Goal: Task Accomplishment & Management: Use online tool/utility

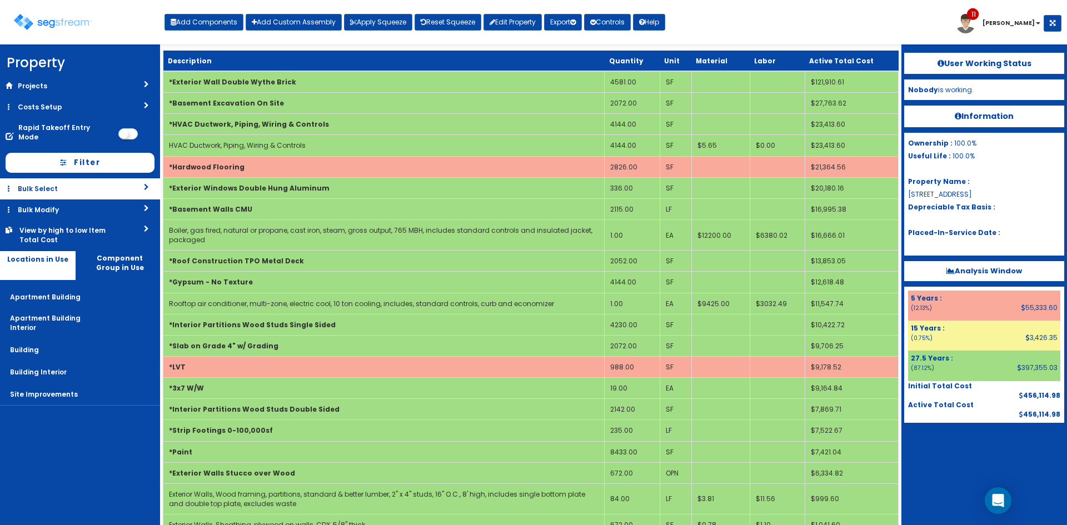
click at [74, 179] on link "Bulk Select" at bounding box center [80, 188] width 160 height 21
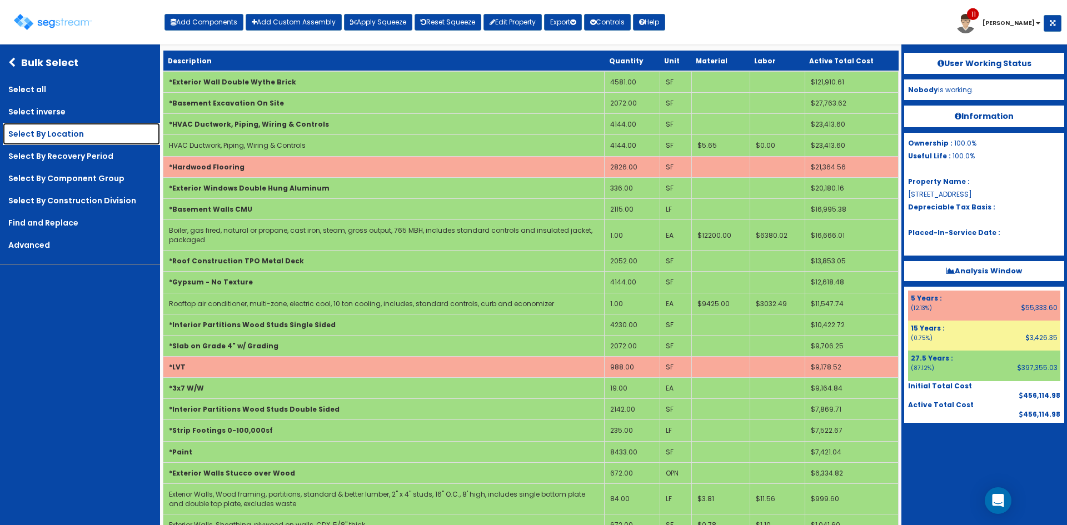
click at [79, 134] on link "Select By Location" at bounding box center [81, 134] width 157 height 22
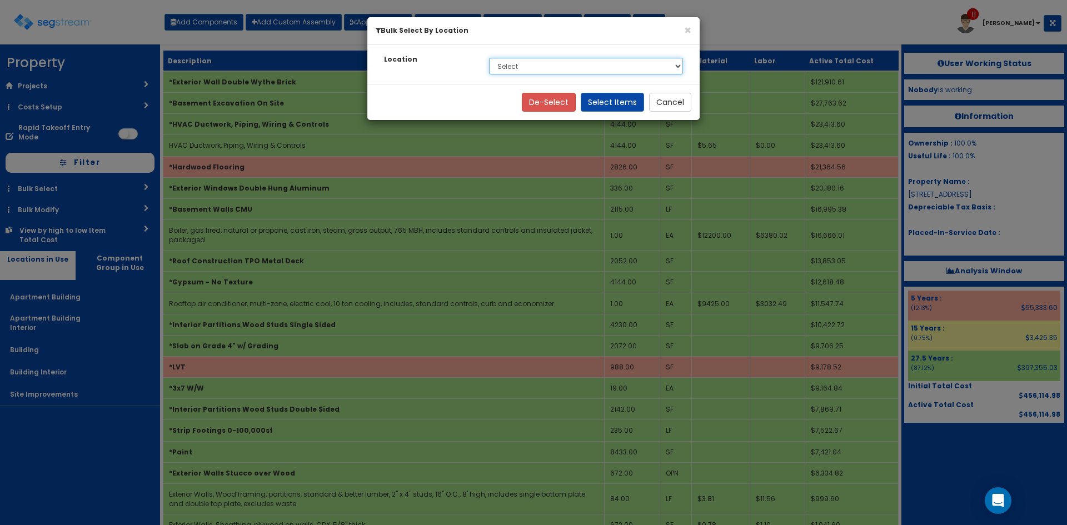
click at [547, 68] on select "Select Apartment Building Apartment Building Interior Building Building Interio…" at bounding box center [586, 66] width 194 height 17
select select "814"
click at [489, 58] on select "Select Apartment Building Apartment Building Interior Building Building Interio…" at bounding box center [586, 66] width 194 height 17
click at [616, 100] on button "Select Items" at bounding box center [612, 102] width 63 height 19
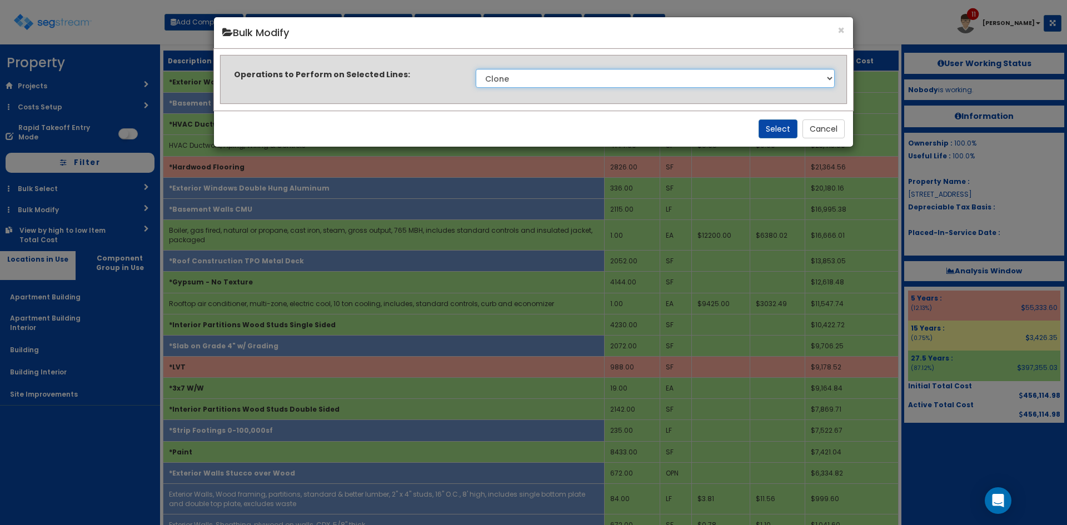
click at [617, 78] on select "Clone Delete Delete Zero Quantities Modify Component Group Modify Cost Sources …" at bounding box center [655, 78] width 359 height 19
select select "modifyLocation"
click at [476, 69] on select "Clone Delete Delete Zero Quantities Modify Component Group Modify Cost Sources …" at bounding box center [655, 78] width 359 height 19
click at [775, 131] on button "Select" at bounding box center [777, 128] width 39 height 19
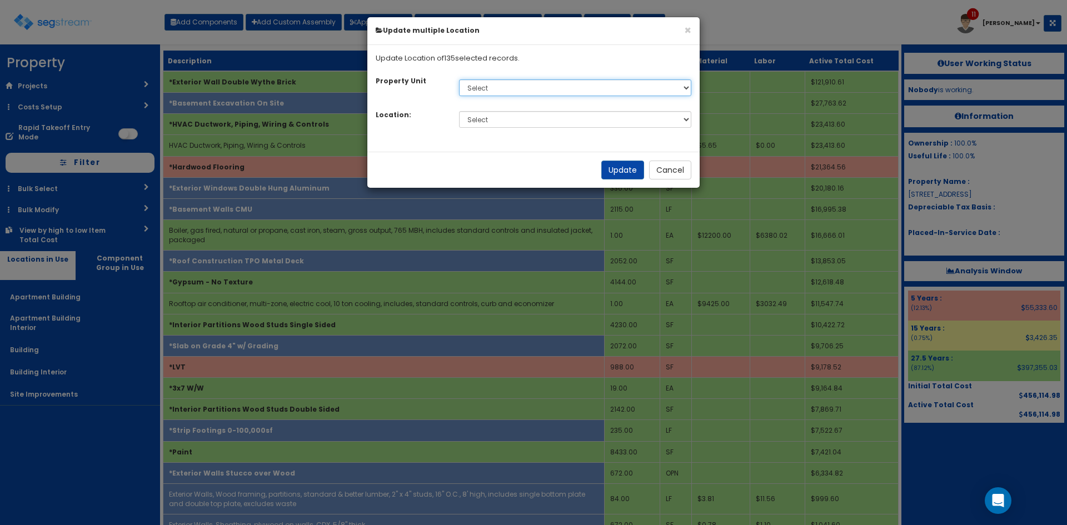
drag, startPoint x: 606, startPoint y: 88, endPoint x: 597, endPoint y: 96, distance: 11.8
click at [606, 88] on select "Select Default" at bounding box center [575, 87] width 233 height 17
select select "default"
click at [459, 79] on select "Select Default" at bounding box center [575, 87] width 233 height 17
click at [548, 121] on select "Select Apartment Building Apartment Building Interior Building Building Interio…" at bounding box center [575, 119] width 233 height 17
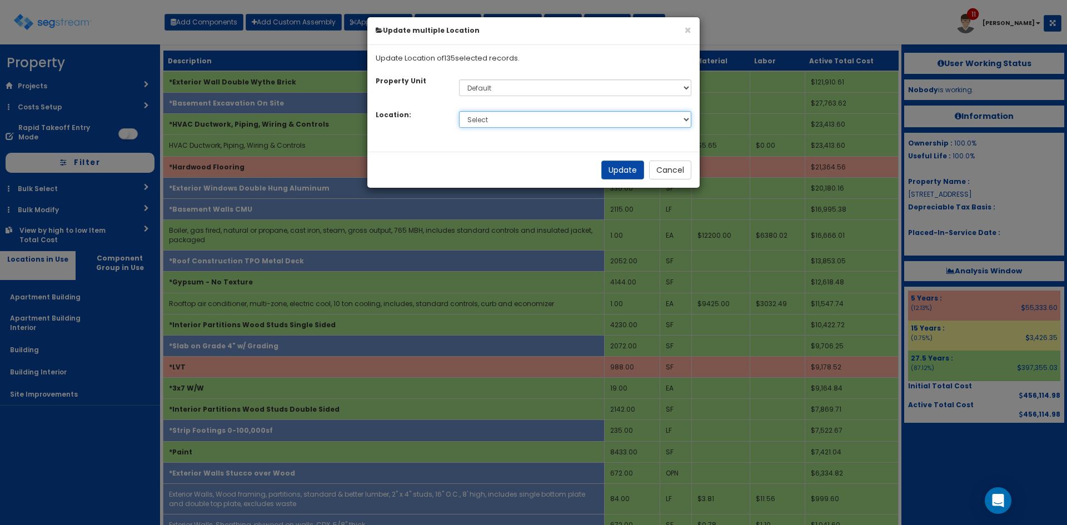
select select "814"
click at [459, 111] on select "Select Apartment Building Apartment Building Interior Building Building Interio…" at bounding box center [575, 119] width 233 height 17
click at [625, 174] on button "Update" at bounding box center [622, 170] width 43 height 19
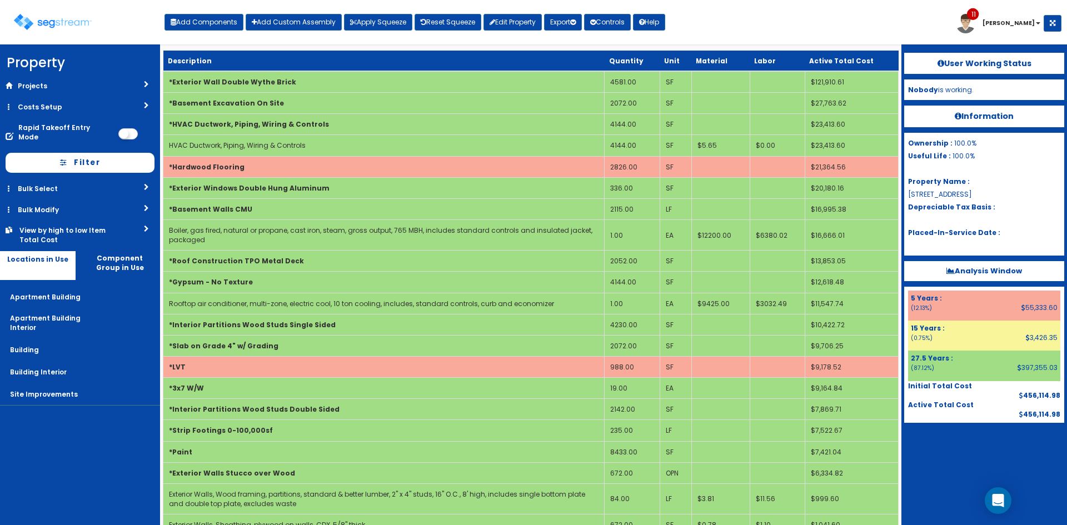
click at [97, 183] on link "Bulk Select" at bounding box center [80, 188] width 160 height 21
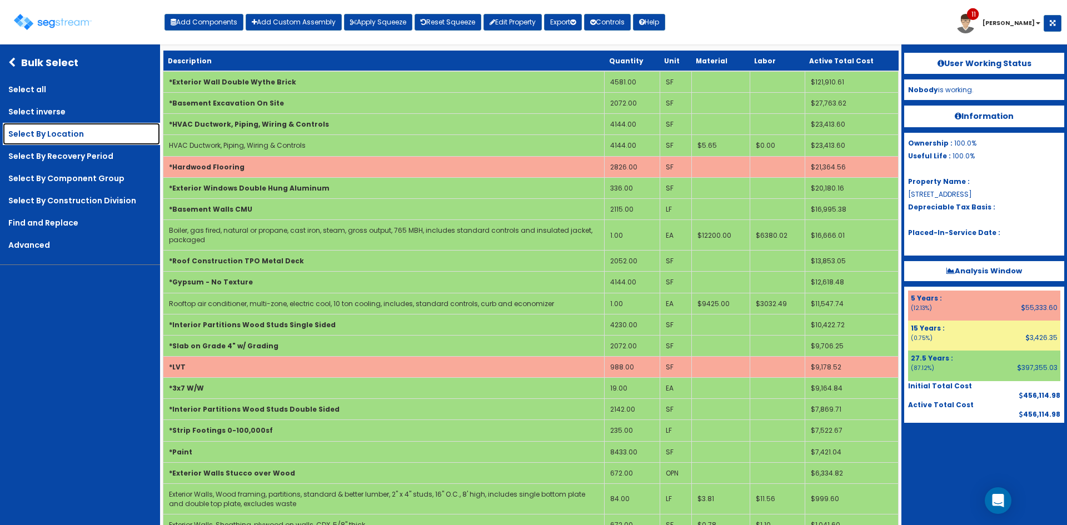
click at [84, 141] on link "Select By Location" at bounding box center [81, 134] width 157 height 22
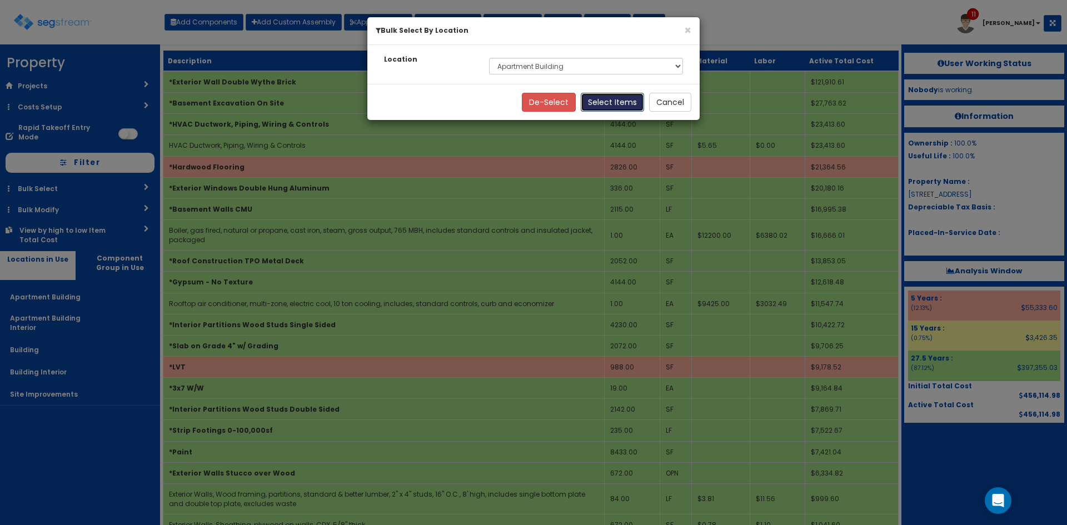
click at [602, 99] on button "Select Items" at bounding box center [612, 102] width 63 height 19
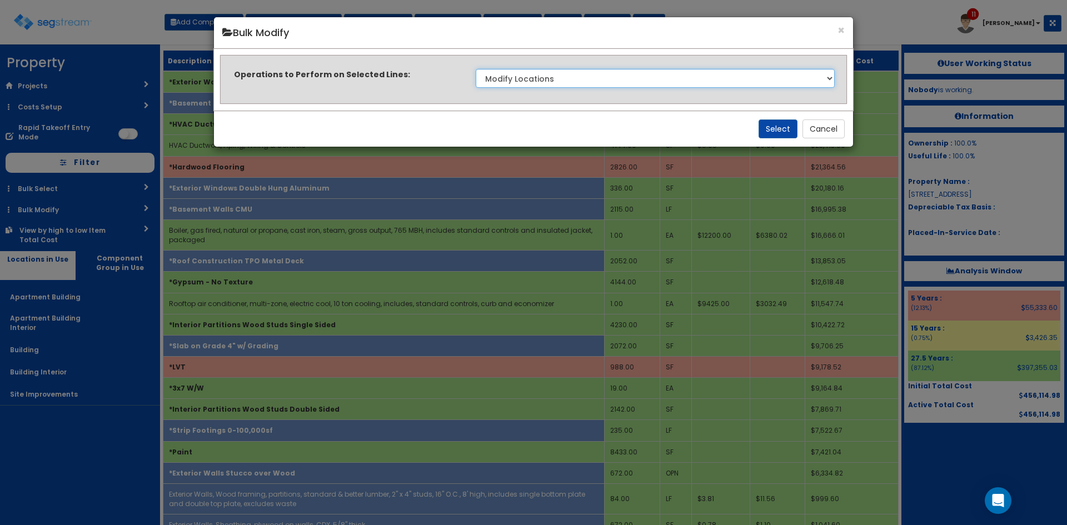
click at [605, 81] on select "Clone Delete Delete Zero Quantities Modify Component Group Modify Cost Sources …" at bounding box center [655, 78] width 359 height 19
click at [476, 69] on select "Clone Delete Delete Zero Quantities Modify Component Group Modify Cost Sources …" at bounding box center [655, 78] width 359 height 19
select select "modifyLocation"
click at [782, 127] on button "Select" at bounding box center [777, 128] width 39 height 19
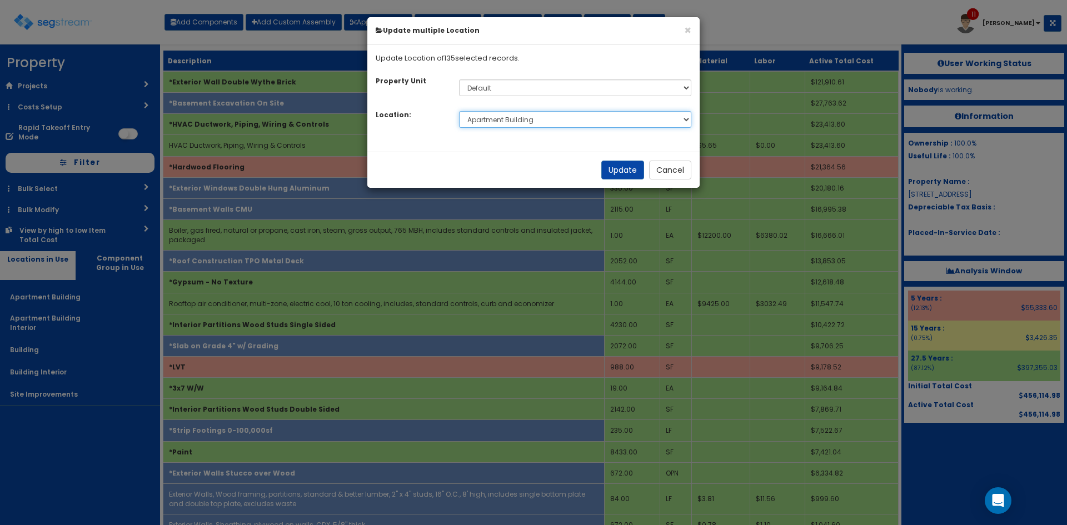
click at [583, 118] on select "Select Apartment Building Apartment Building Interior Building Building Interio…" at bounding box center [575, 119] width 233 height 17
select select "6"
click at [459, 111] on select "Select Apartment Building Apartment Building Interior Building Building Interio…" at bounding box center [575, 119] width 233 height 17
click at [603, 171] on button "Update" at bounding box center [622, 170] width 43 height 19
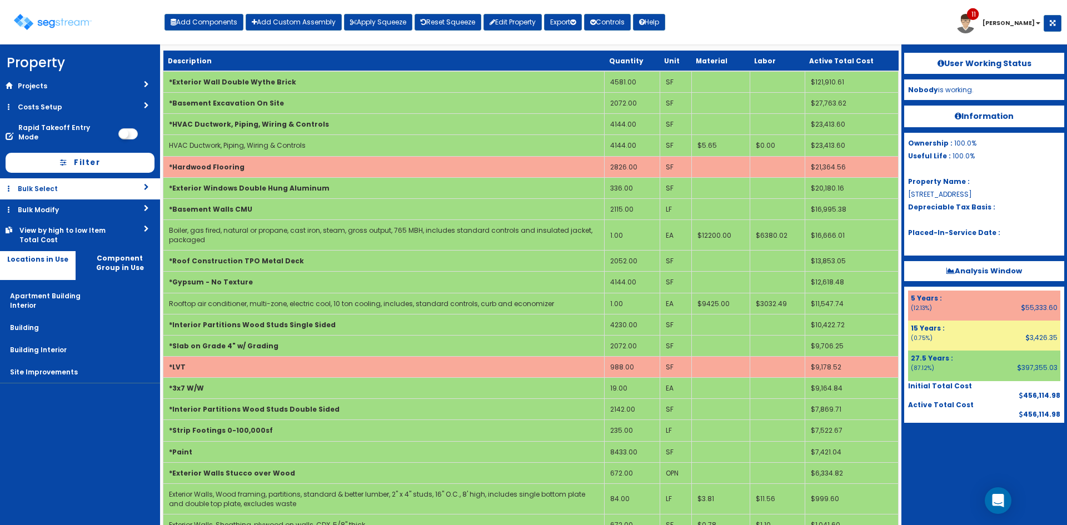
click at [101, 184] on link "Bulk Select" at bounding box center [80, 188] width 160 height 21
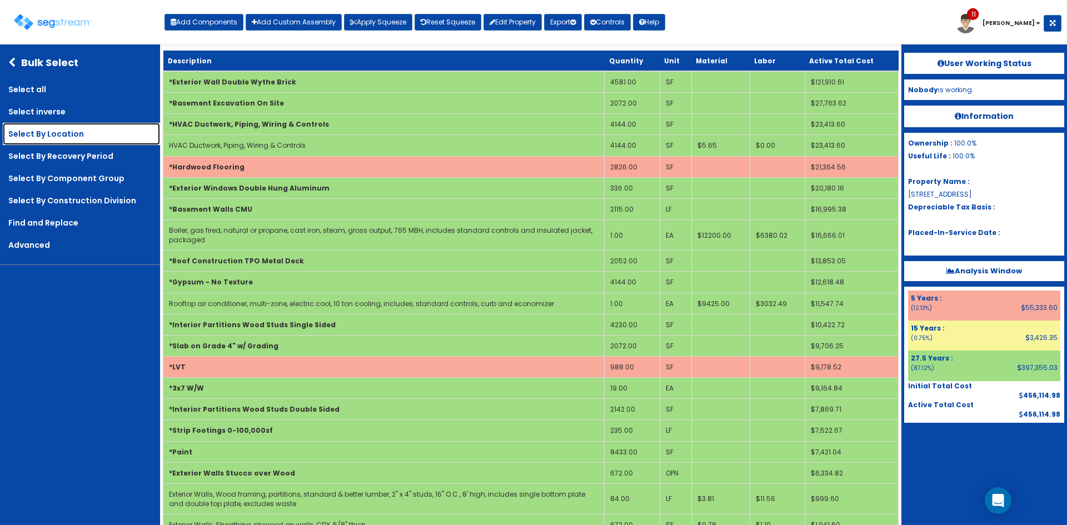
click at [70, 137] on link "Select By Location" at bounding box center [81, 134] width 157 height 22
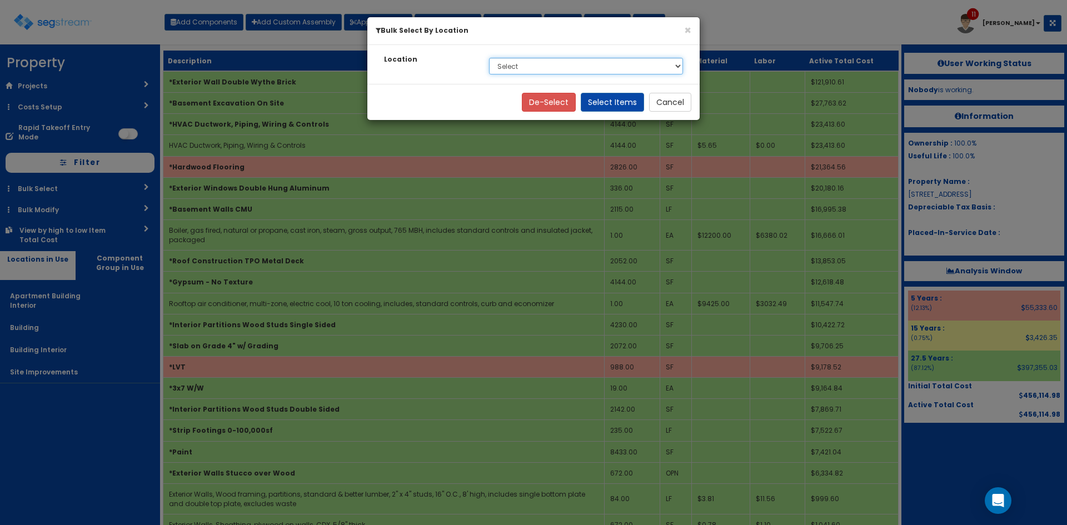
click at [600, 69] on select "Select Apartment Building Interior Building Building Interior Site Improvements" at bounding box center [586, 66] width 194 height 17
select select "815"
click at [489, 58] on select "Select Apartment Building Interior Building Building Interior Site Improvements" at bounding box center [586, 66] width 194 height 17
click at [618, 102] on button "Select Items" at bounding box center [612, 102] width 63 height 19
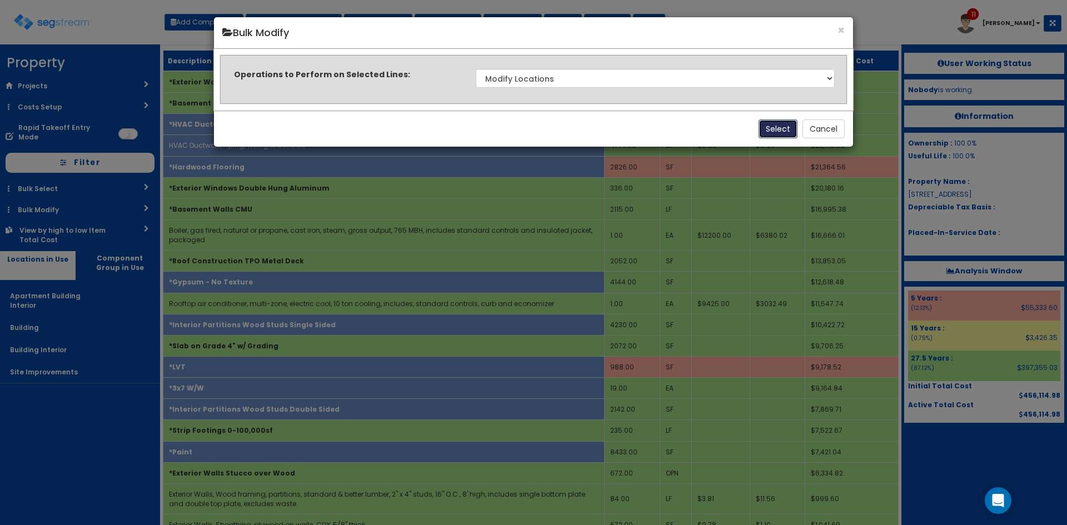
click at [772, 133] on button "Select" at bounding box center [777, 128] width 39 height 19
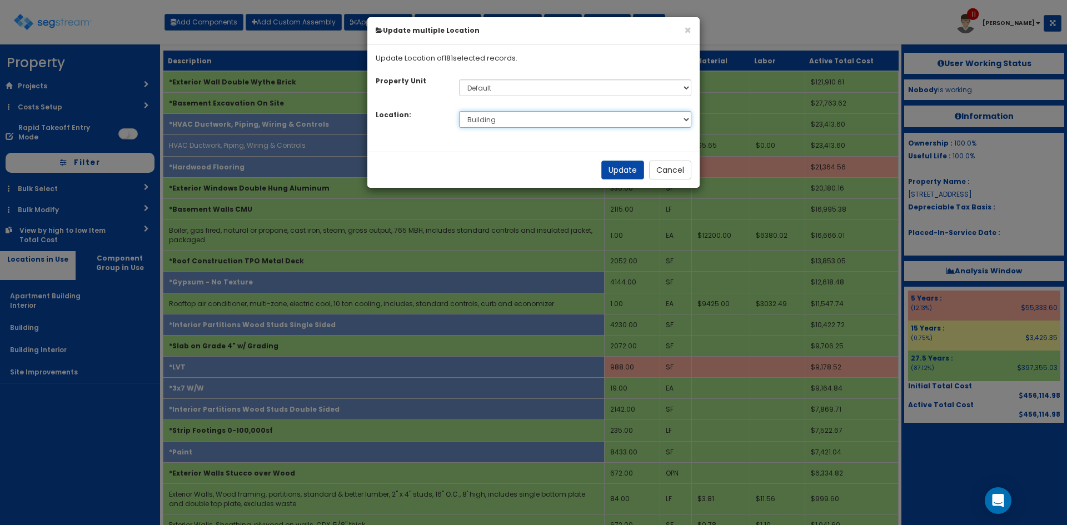
click at [518, 124] on select "Select Apartment Building Apartment Building Interior Building Building Interio…" at bounding box center [575, 119] width 233 height 17
select select "7"
click at [459, 111] on select "Select Apartment Building Apartment Building Interior Building Building Interio…" at bounding box center [575, 119] width 233 height 17
click at [633, 172] on button "Update" at bounding box center [622, 170] width 43 height 19
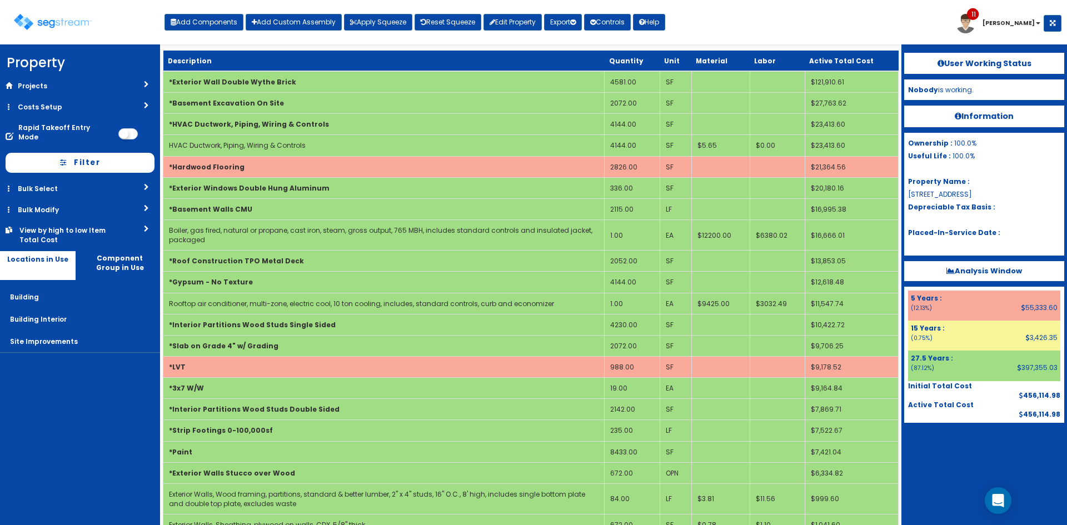
click at [779, 26] on div "Toggle navigation Add Components Add Custom Assembly Apply Squeeze Reset Squeez…" at bounding box center [534, 26] width 1056 height 36
click at [567, 27] on button "Export" at bounding box center [563, 22] width 38 height 17
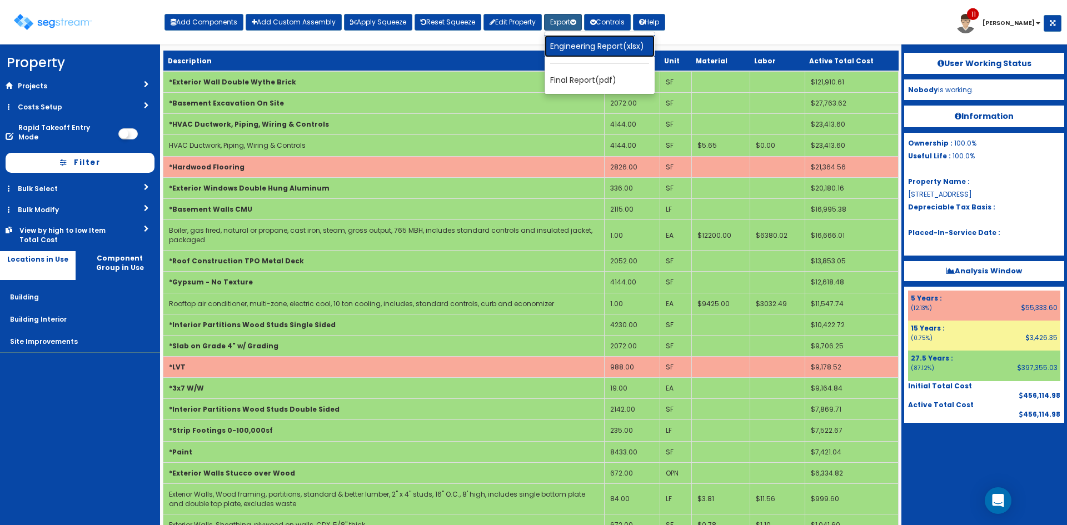
click at [567, 43] on link "Engineering Report(xlsx)" at bounding box center [600, 46] width 110 height 22
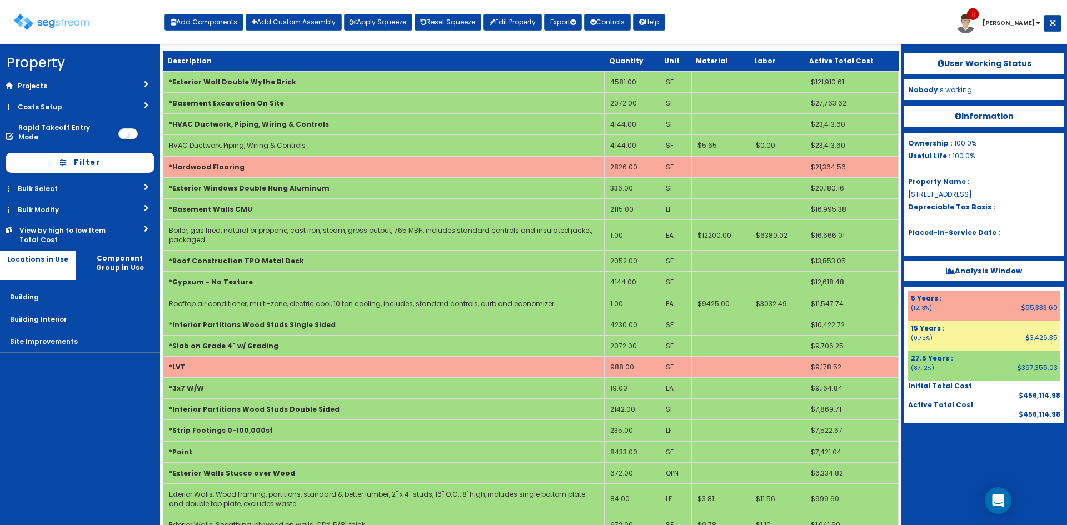
click at [760, 28] on div "Toggle navigation Add Components Add Custom Assembly Apply Squeeze Reset Squeez…" at bounding box center [534, 26] width 1056 height 36
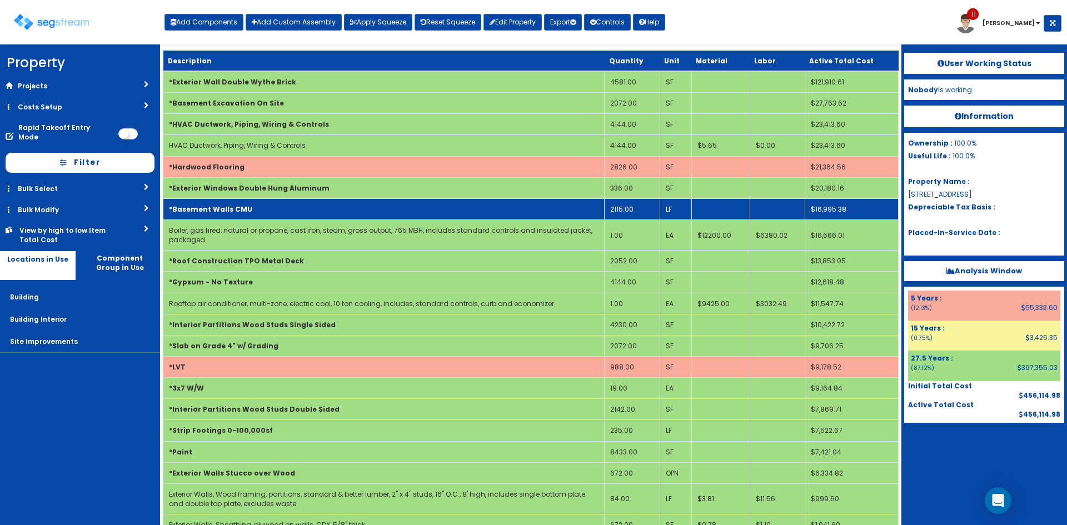
click at [578, 217] on td "*Basement Walls CMU" at bounding box center [383, 208] width 441 height 21
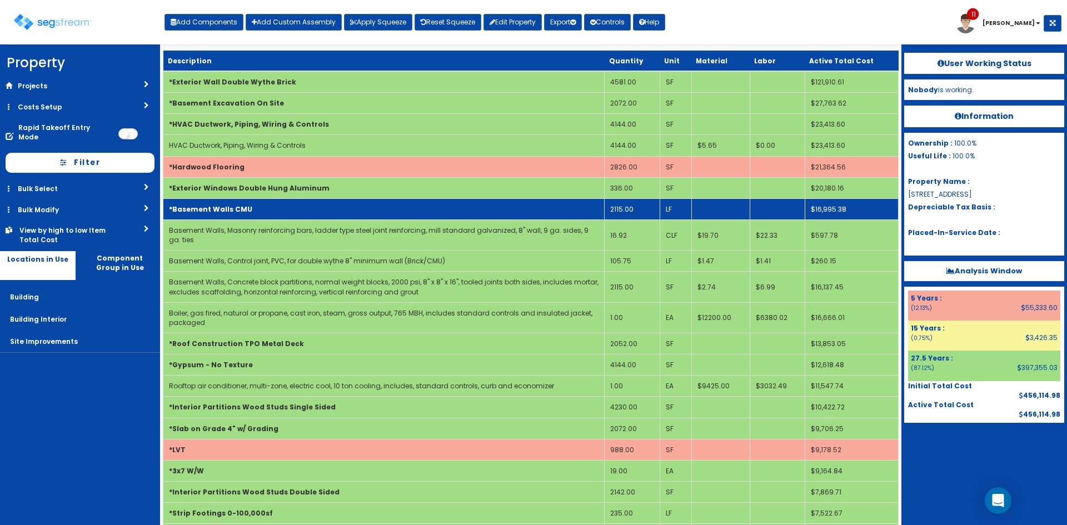
click at [578, 217] on td "*Basement Walls CMU" at bounding box center [383, 208] width 441 height 21
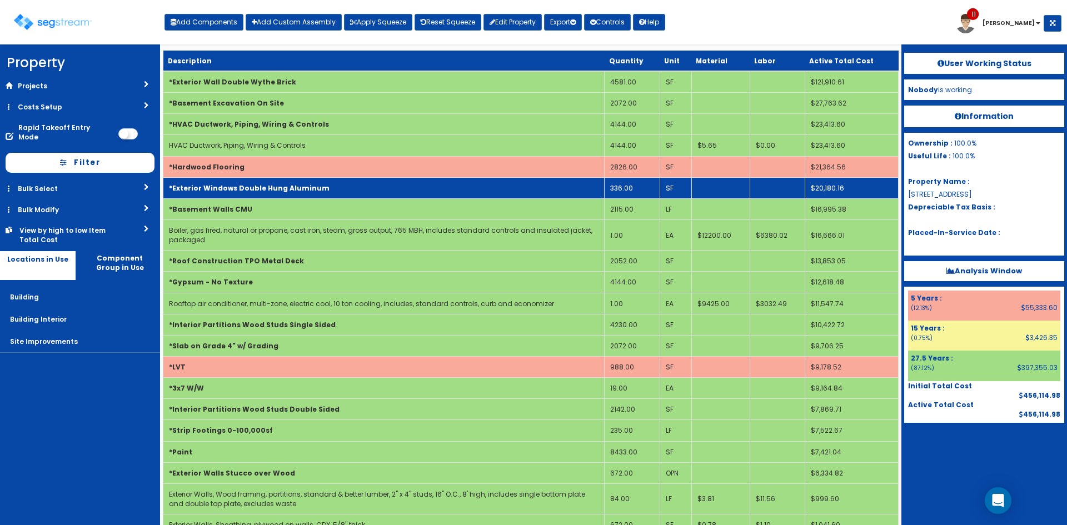
click at [276, 193] on td "*Exterior Windows Double Hung Aluminum" at bounding box center [383, 187] width 441 height 21
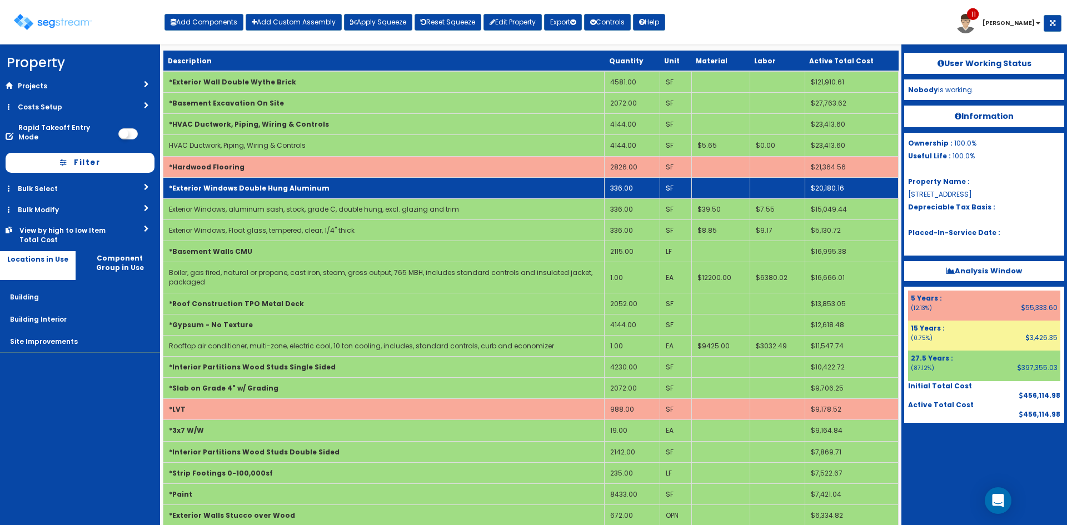
click at [276, 193] on td "*Exterior Windows Double Hung Aluminum" at bounding box center [383, 187] width 441 height 21
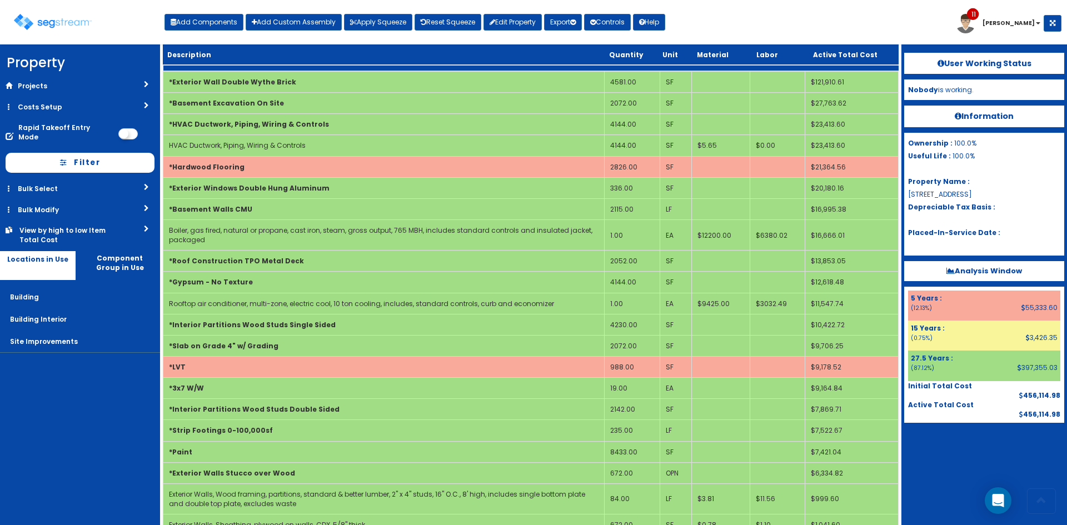
scroll to position [475, 0]
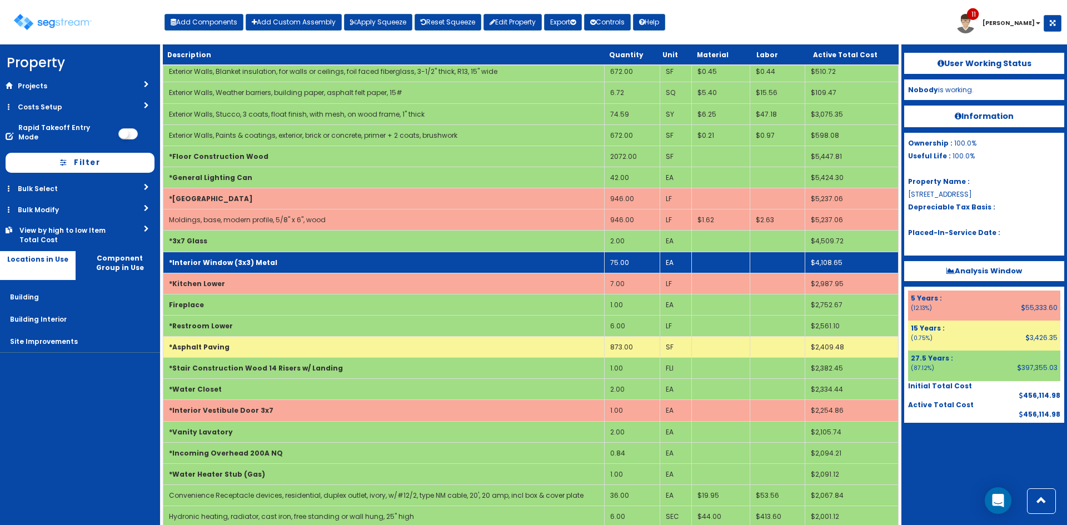
click at [485, 268] on td "*Interior Window (3x3) Metal" at bounding box center [383, 262] width 441 height 21
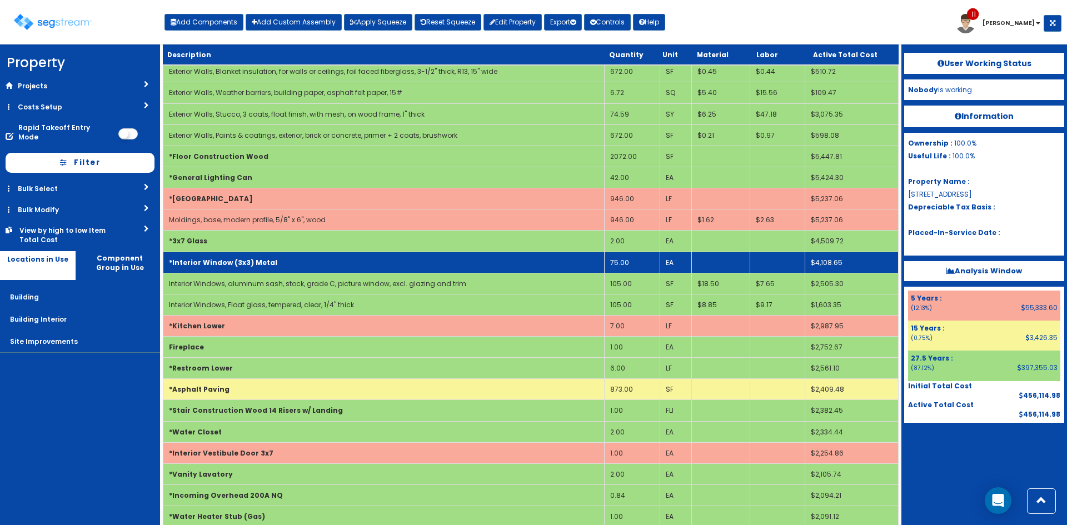
click at [485, 267] on td "*Interior Window (3x3) Metal" at bounding box center [383, 262] width 441 height 21
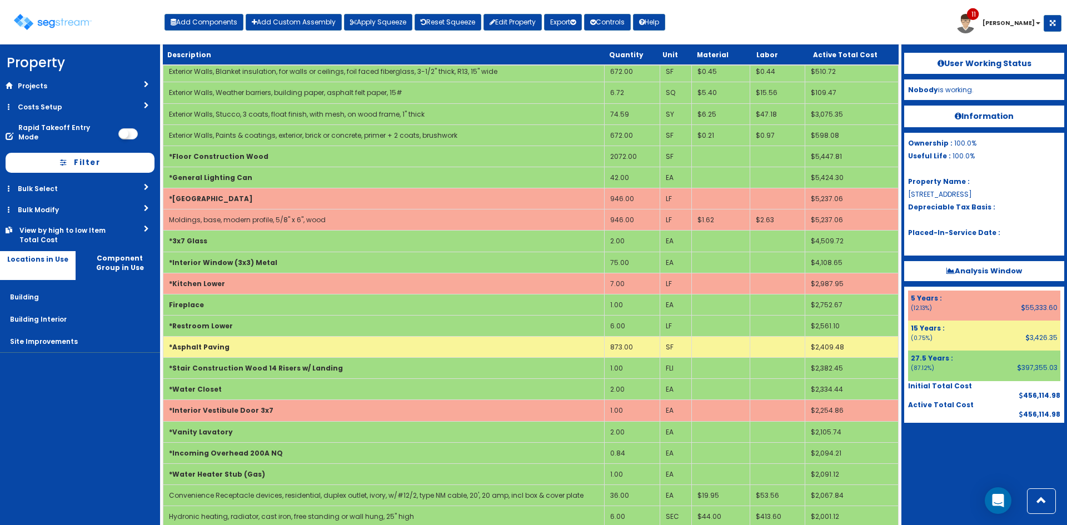
scroll to position [920, 0]
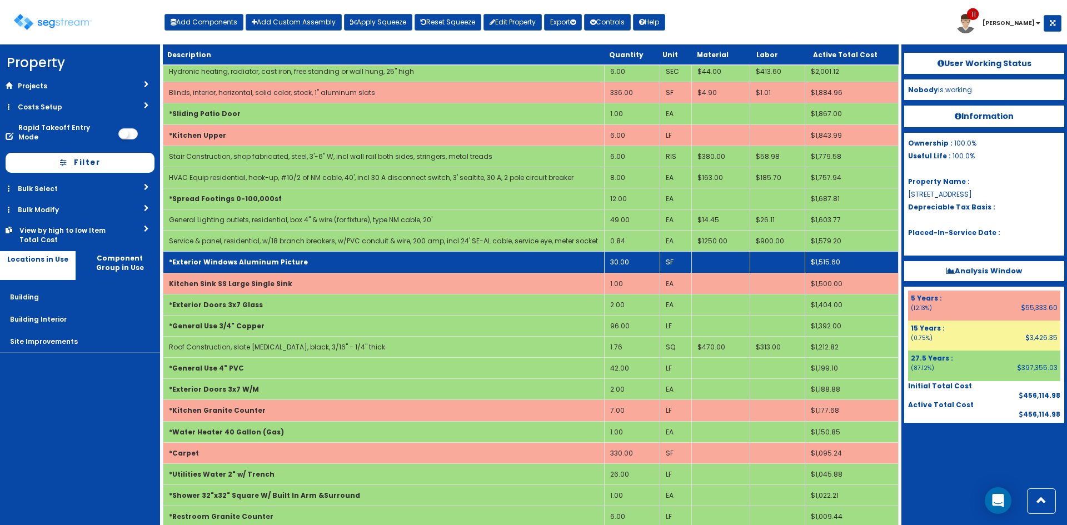
click at [470, 262] on td "*Exterior Windows Aluminum Picture" at bounding box center [383, 262] width 441 height 21
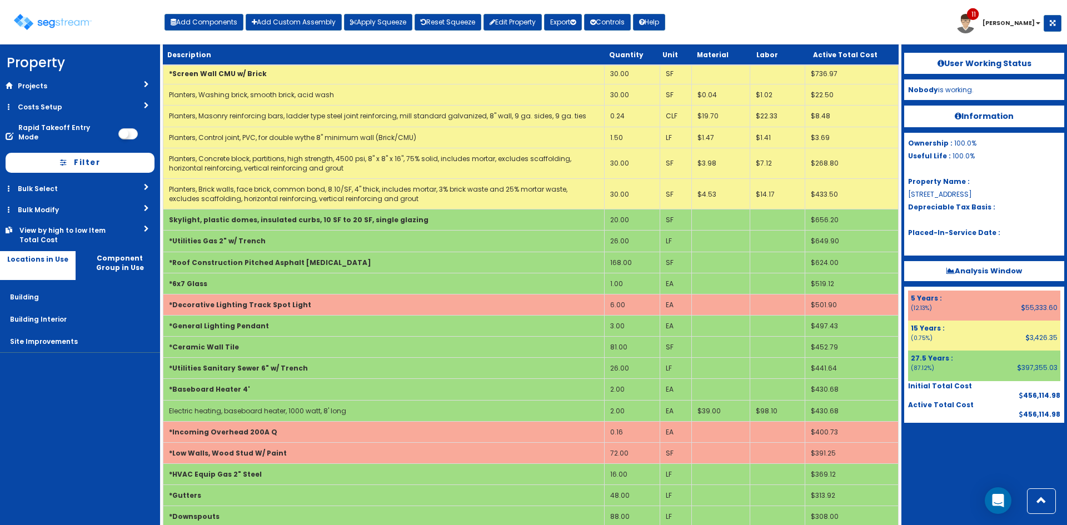
scroll to position [0, 0]
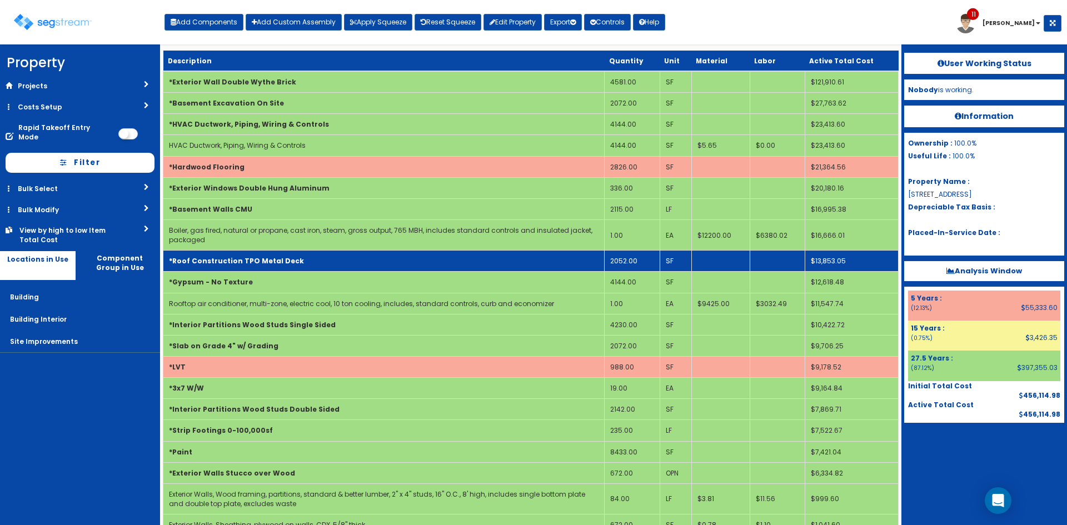
click at [635, 261] on td "2052.00" at bounding box center [632, 261] width 55 height 21
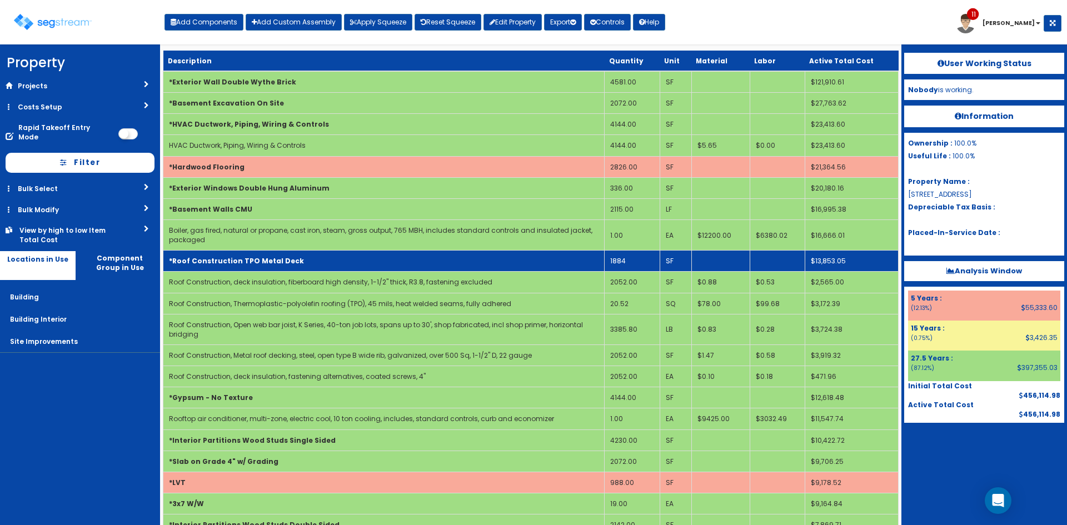
click at [82, 409] on nav "Property DB Projects Recent Properties SegStream Pro Takeoff Sheet SegStream Pr…" at bounding box center [80, 284] width 160 height 481
click at [328, 265] on td "*Roof Construction TPO Metal Deck" at bounding box center [383, 261] width 441 height 21
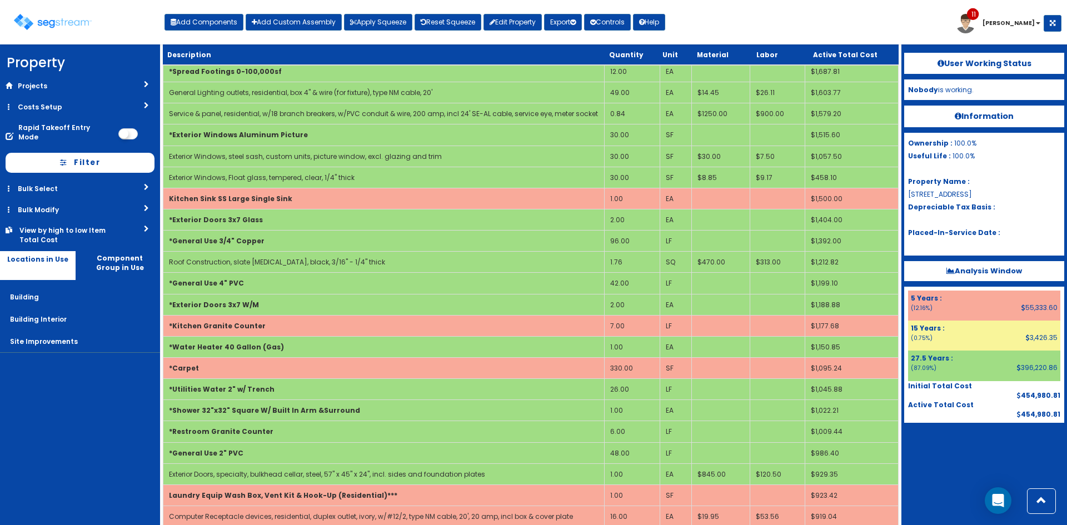
scroll to position [1648, 0]
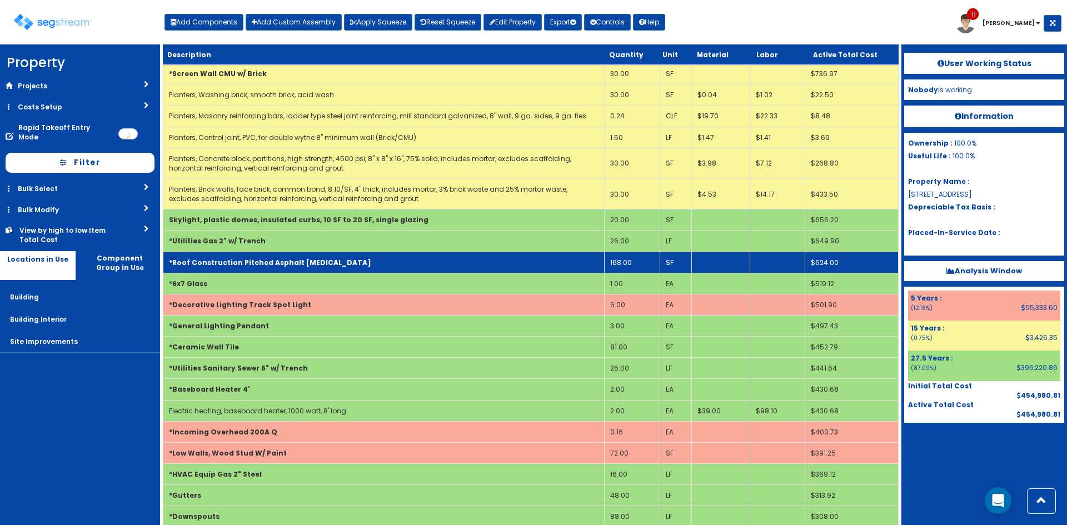
click at [349, 258] on td "*Roof Construction Pitched Asphalt [MEDICAL_DATA]" at bounding box center [383, 262] width 441 height 21
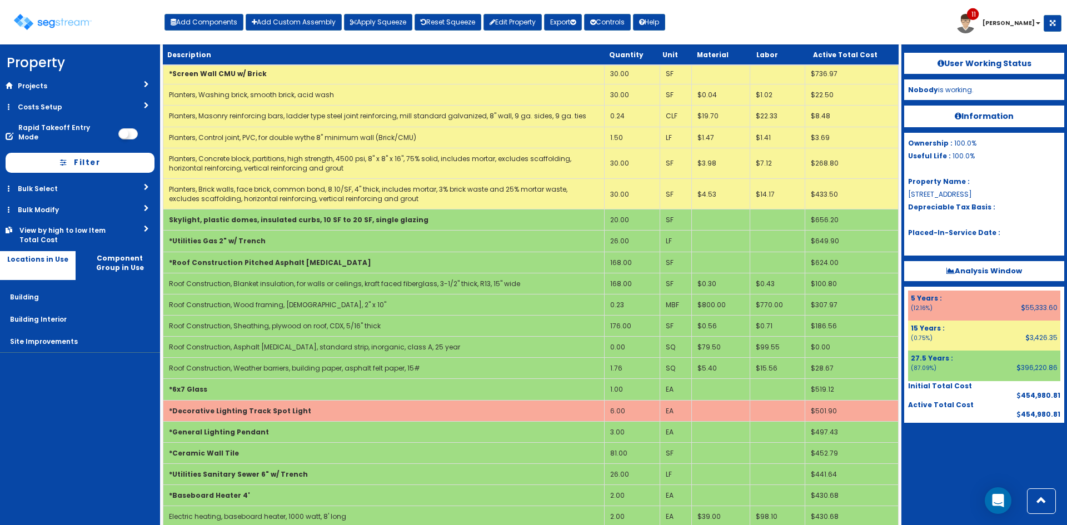
scroll to position [0, 0]
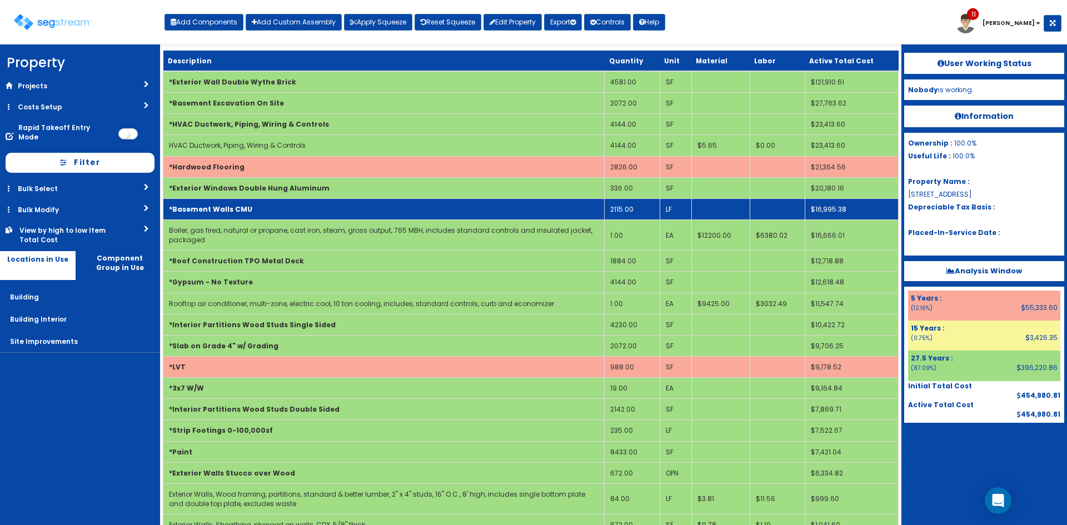
click at [343, 210] on td "*Basement Walls CMU" at bounding box center [383, 208] width 441 height 21
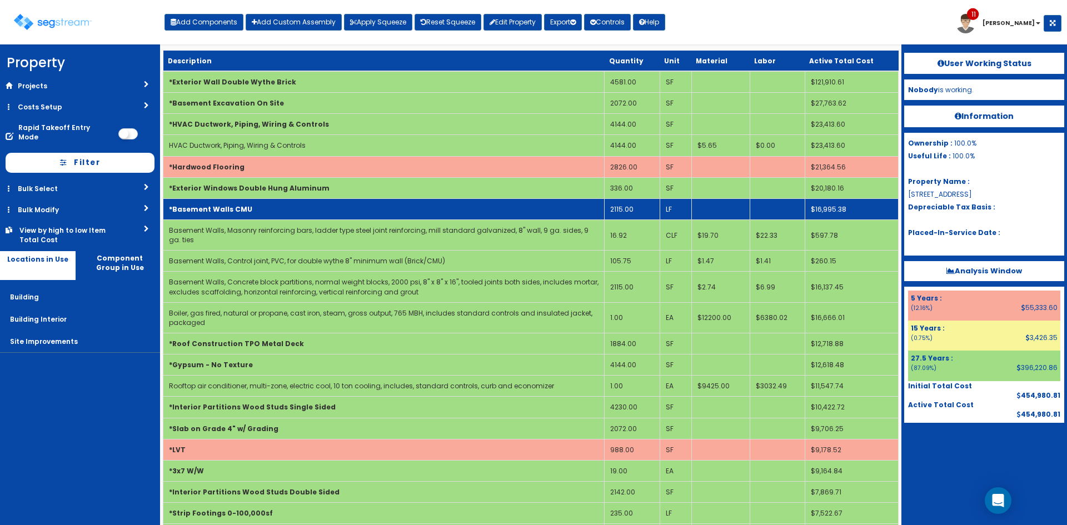
click at [340, 211] on td "*Basement Walls CMU" at bounding box center [383, 208] width 441 height 21
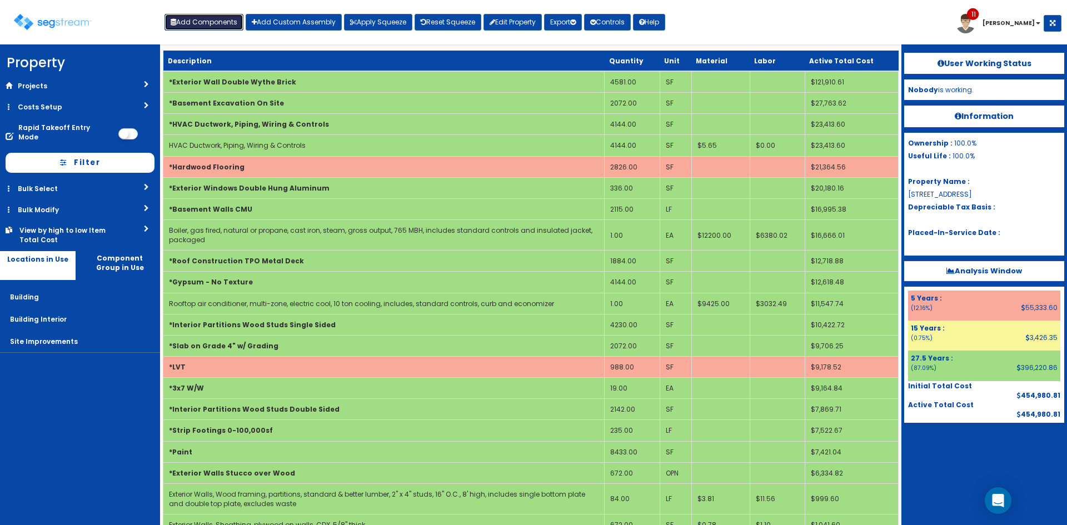
click at [217, 23] on button "Add Components" at bounding box center [203, 22] width 79 height 17
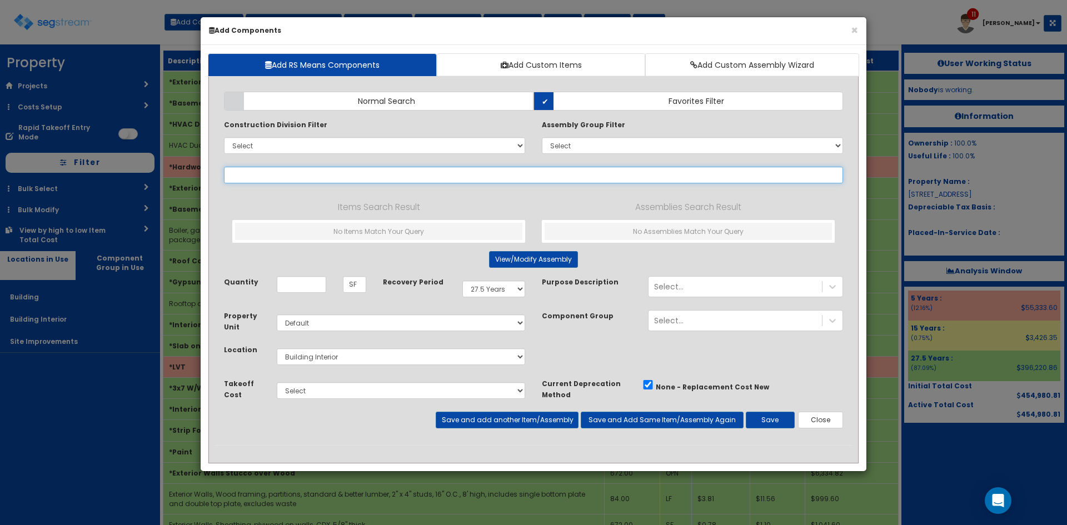
select select
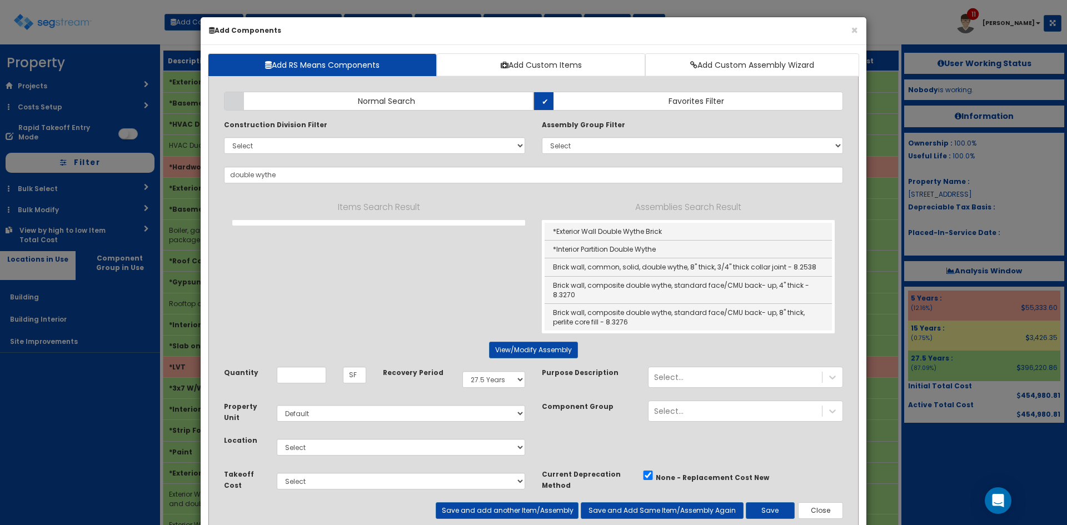
click at [449, 259] on div "Items Search Result Assemblies Search Result *Exterior Wall Double Wythe Brick …" at bounding box center [533, 266] width 619 height 133
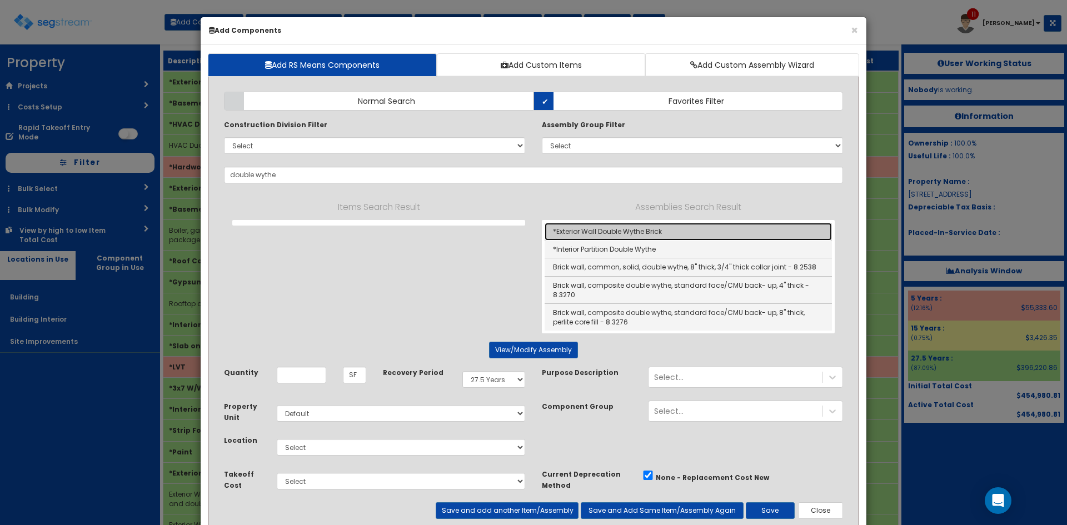
click at [598, 231] on link "*Exterior Wall Double Wythe Brick" at bounding box center [688, 232] width 287 height 18
type input "*Exterior Wall Double Wythe Brick"
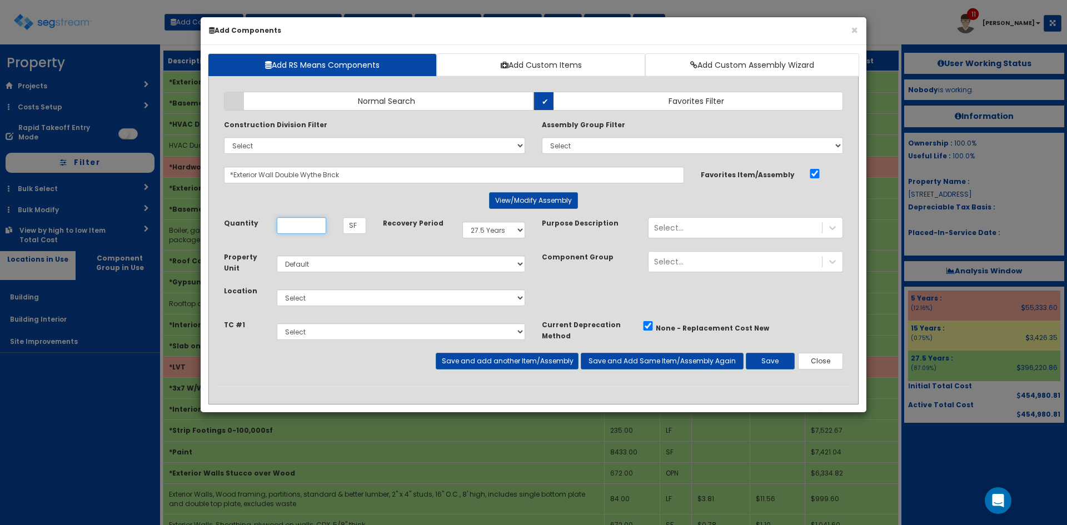
click at [307, 228] on input "Quantity" at bounding box center [301, 225] width 49 height 17
type input "2,115"
click at [296, 301] on select "Select Building Building Interior Site Improvements Add Additional Location" at bounding box center [401, 298] width 248 height 17
select select "6"
click at [277, 290] on select "Select Building Building Interior Site Improvements Add Additional Location" at bounding box center [401, 298] width 248 height 17
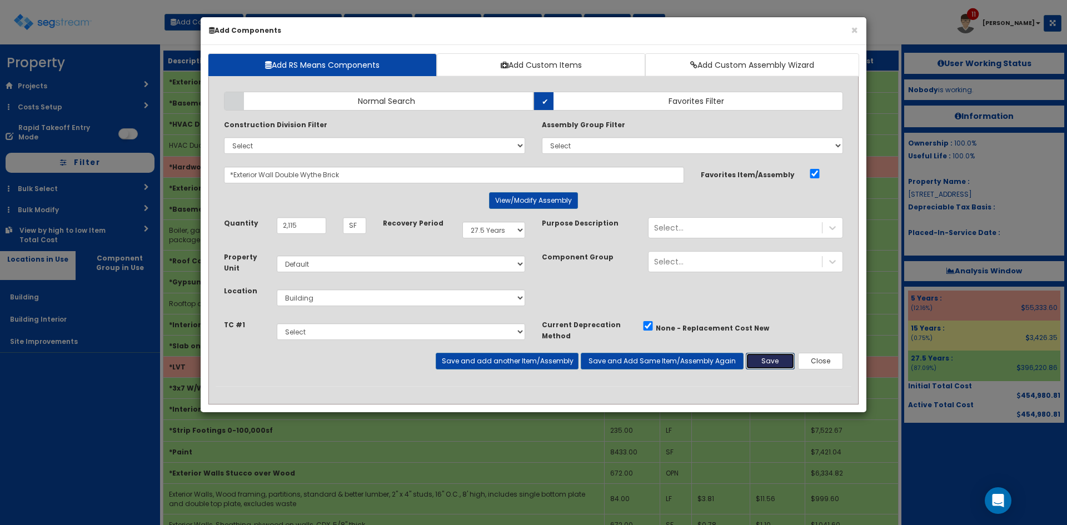
click at [775, 363] on button "Save" at bounding box center [770, 361] width 49 height 17
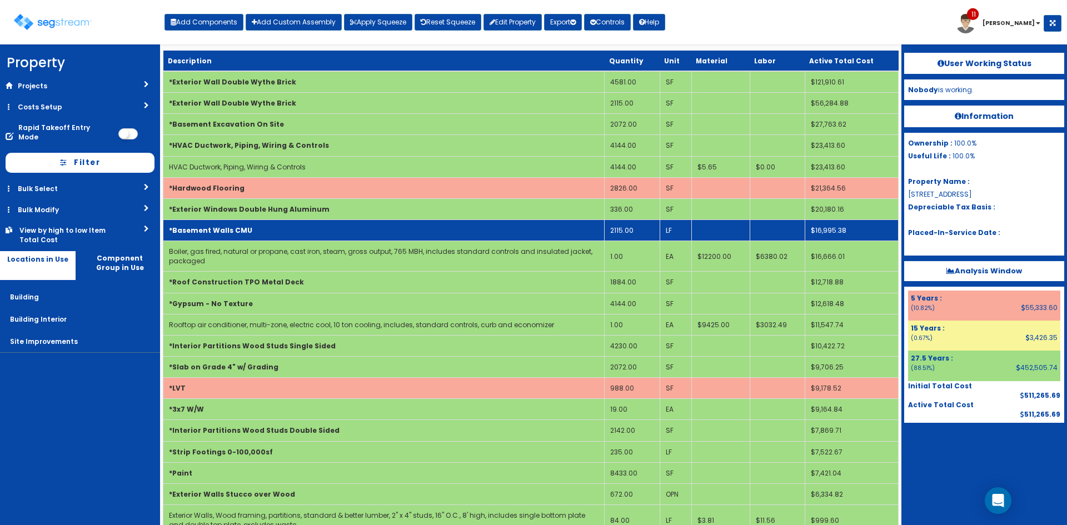
click at [443, 232] on td "*Basement Walls CMU" at bounding box center [383, 229] width 441 height 21
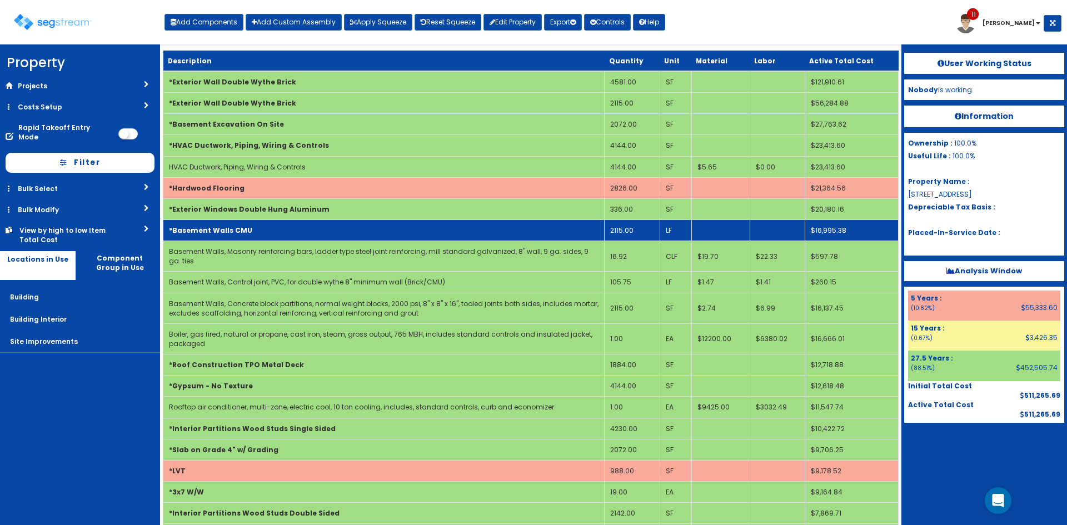
click at [636, 230] on td "2115.00" at bounding box center [632, 229] width 55 height 21
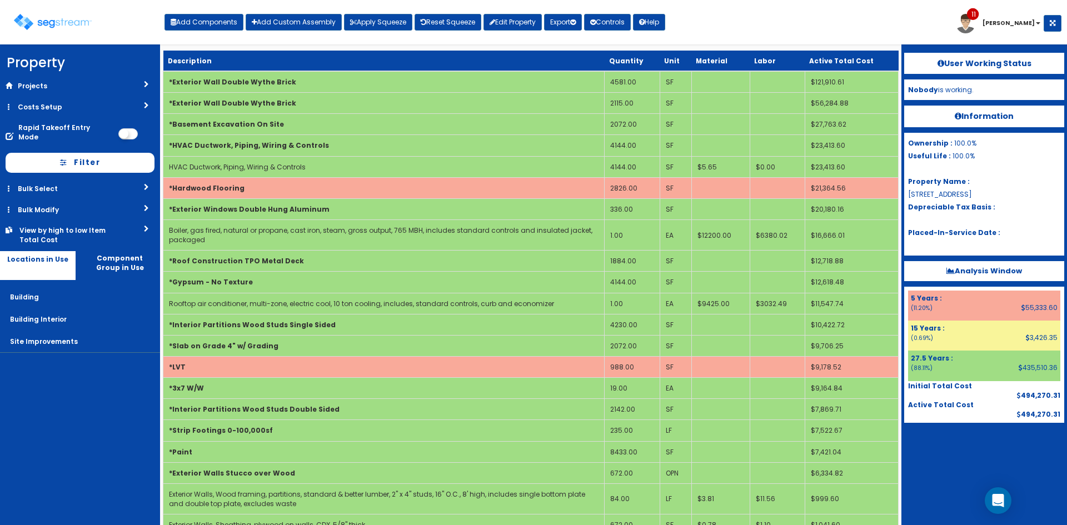
click at [94, 406] on nav "Property DB Projects Recent Properties SegStream Pro Takeoff Sheet SegStream Pr…" at bounding box center [80, 284] width 160 height 481
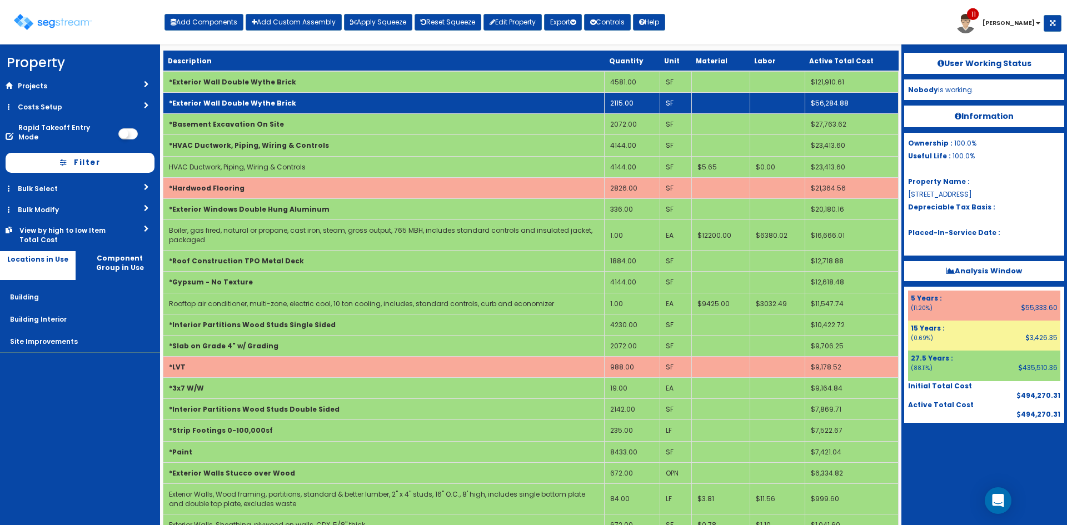
click at [373, 103] on td "*Exterior Wall Double Wythe Brick" at bounding box center [383, 103] width 441 height 21
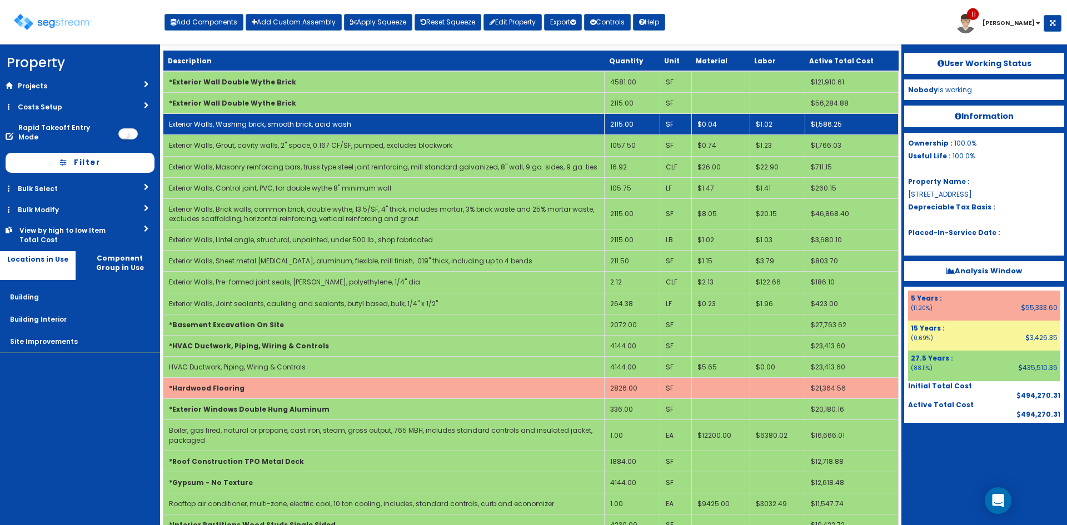
click at [342, 118] on td "Exterior Walls, Washing brick, smooth brick, acid wash" at bounding box center [383, 124] width 441 height 21
click at [342, 117] on td "Exterior Walls, Washing brick, smooth brick, acid wash" at bounding box center [383, 124] width 441 height 21
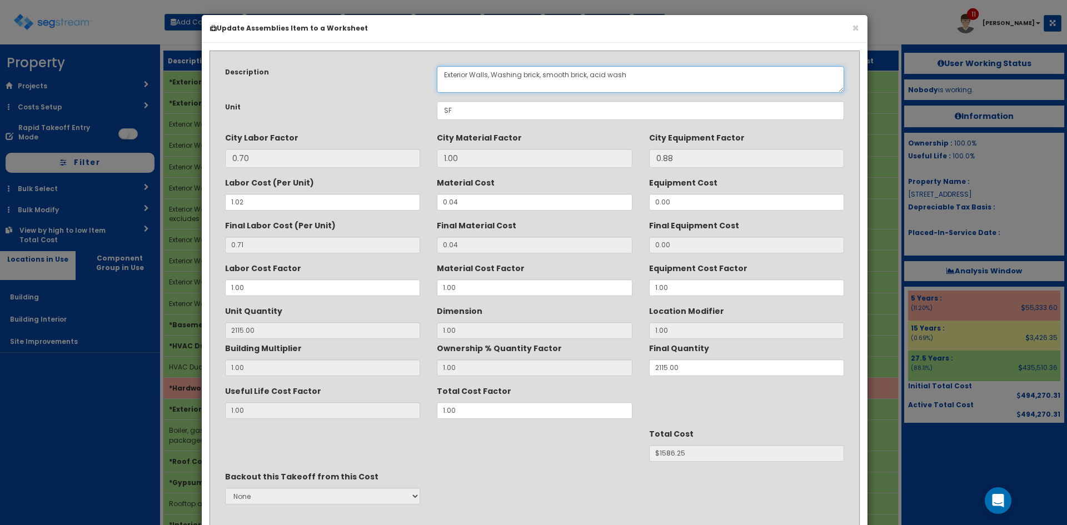
click at [453, 74] on textarea "Exterior Walls, Washing brick, smooth brick, acid wash" at bounding box center [640, 79] width 407 height 27
drag, startPoint x: 502, startPoint y: 74, endPoint x: 327, endPoint y: 67, distance: 174.7
click at [327, 67] on div "Description Exterior Walls, Washing brick, smooth brick, acid wash" at bounding box center [535, 79] width 636 height 27
click at [467, 73] on textarea "Exterior Walls, Washing brick, smooth brick, acid wash" at bounding box center [640, 79] width 407 height 27
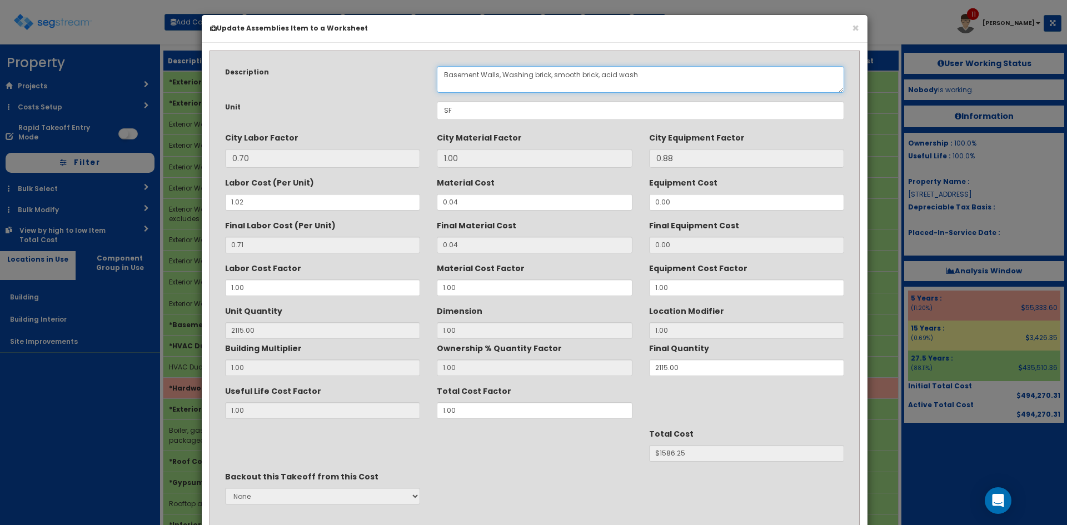
click at [467, 73] on textarea "Exterior Walls, Washing brick, smooth brick, acid wash" at bounding box center [640, 79] width 407 height 27
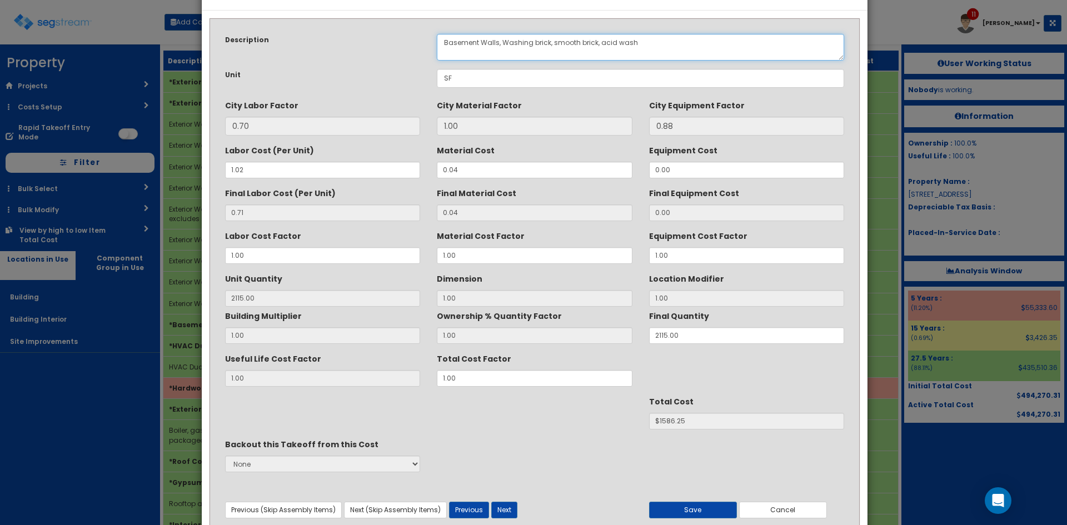
scroll to position [79, 0]
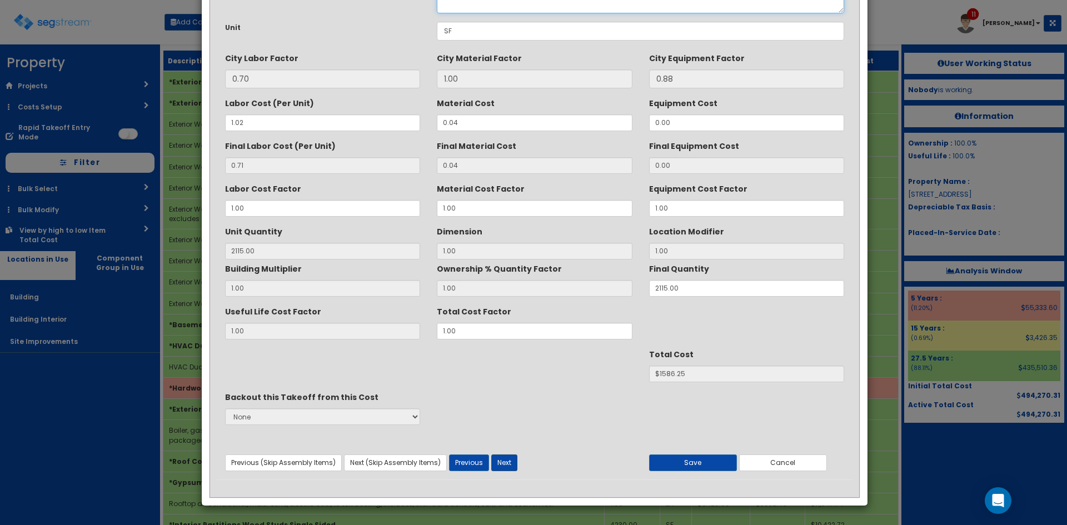
type textarea "Basement Walls, Washing brick, smooth brick, acid wash"
click at [505, 463] on button "Next" at bounding box center [504, 463] width 26 height 17
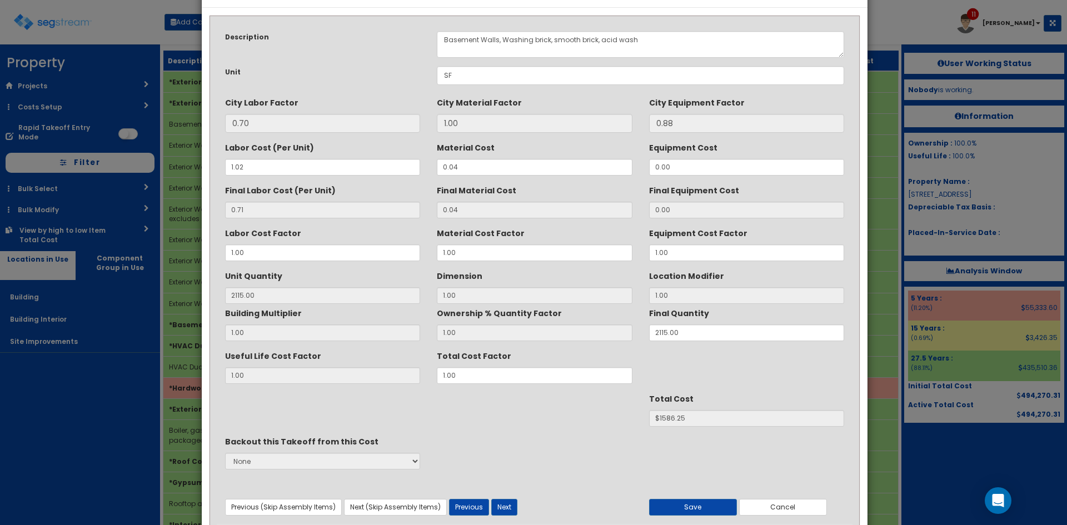
scroll to position [0, 0]
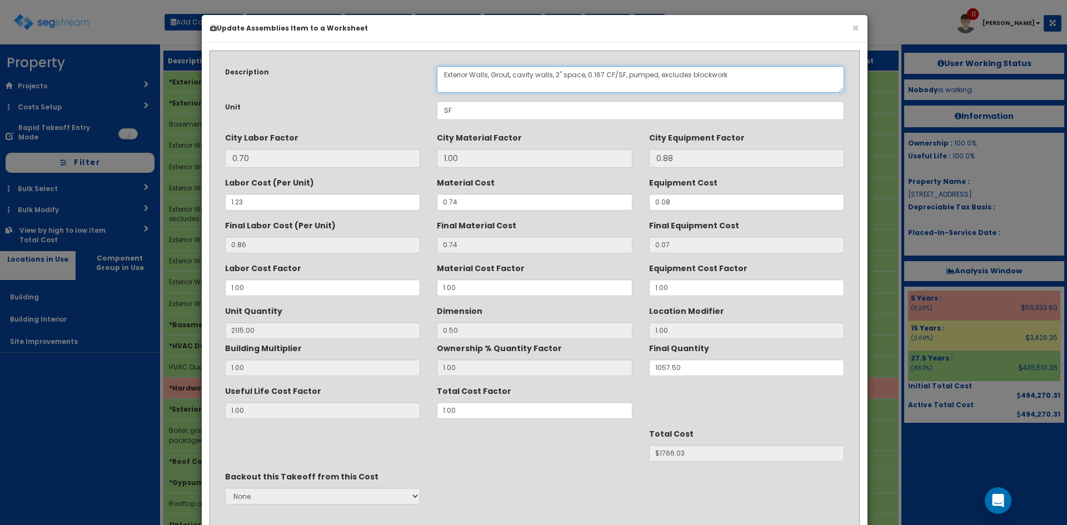
click at [455, 74] on textarea "Exterior Walls, Grout, cavity walls, 2" space, 0.167 CF/SF, pumped, excludes bl…" at bounding box center [640, 79] width 407 height 27
paste textarea "Basement"
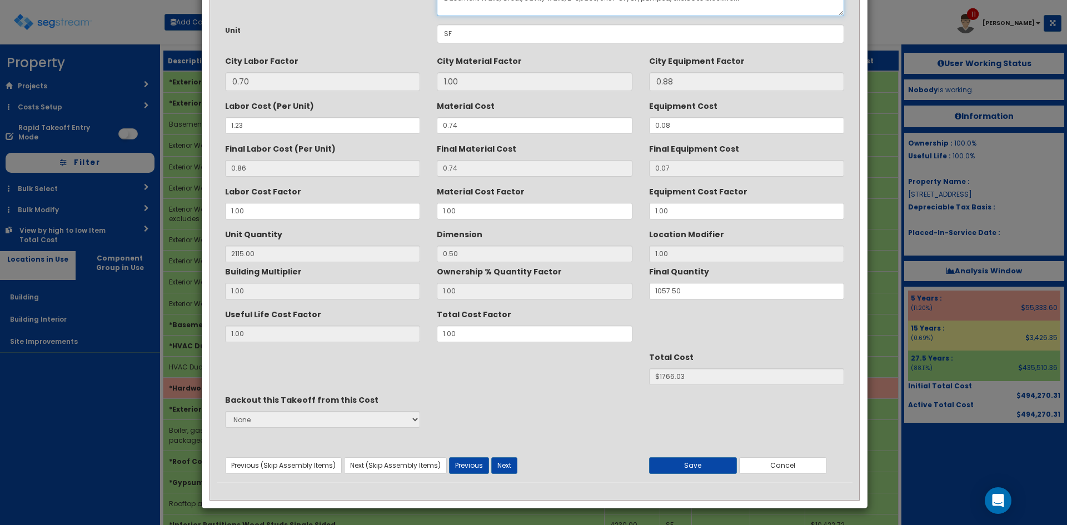
scroll to position [79, 0]
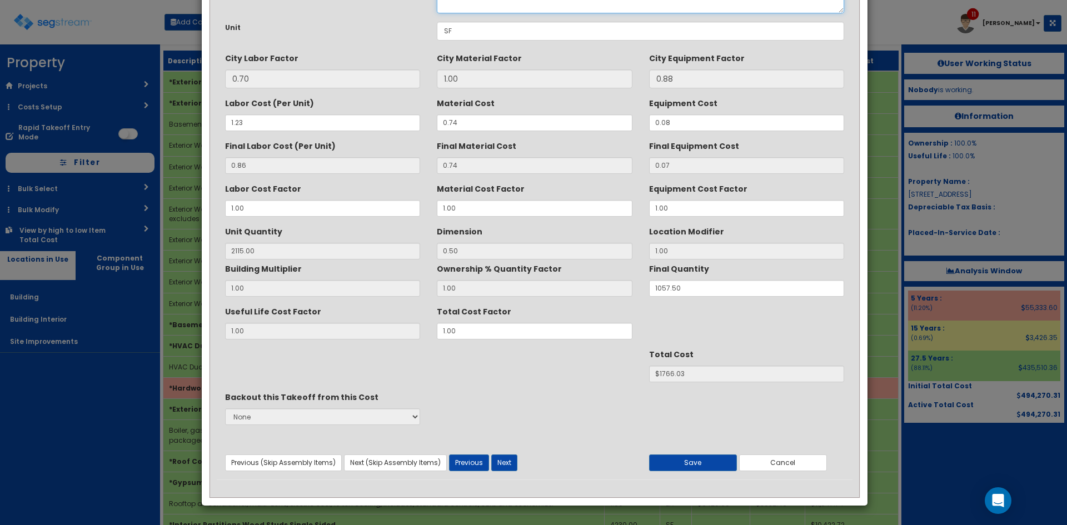
type textarea "Basement Walls, Grout, cavity walls, 2" space, 0.167 CF/SF, pumped, excludes bl…"
click at [507, 462] on button "Next" at bounding box center [504, 463] width 26 height 17
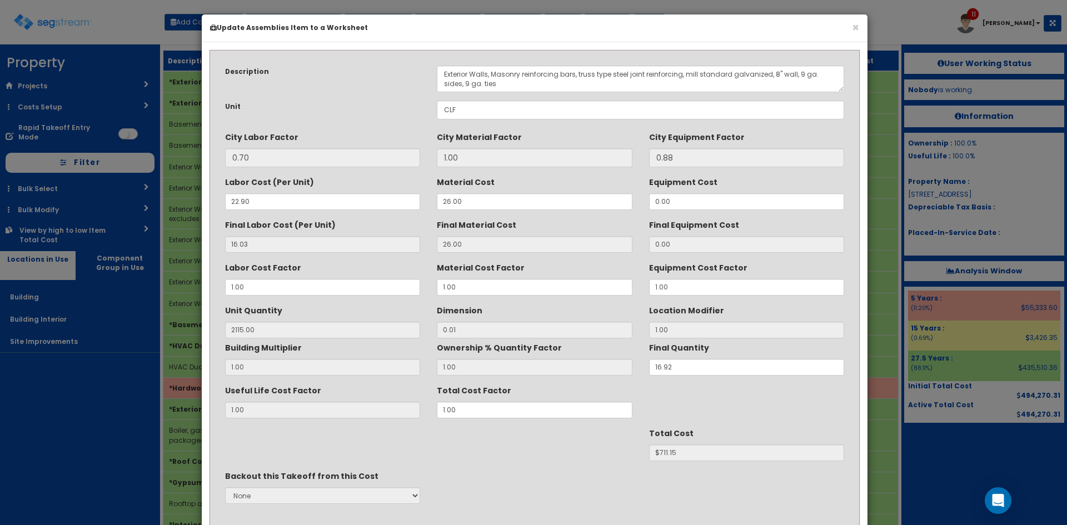
scroll to position [0, 0]
click at [460, 74] on textarea "Exterior Walls, Masonry reinforcing bars, truss type steel joint reinforcing, m…" at bounding box center [640, 79] width 407 height 27
paste textarea "Basement"
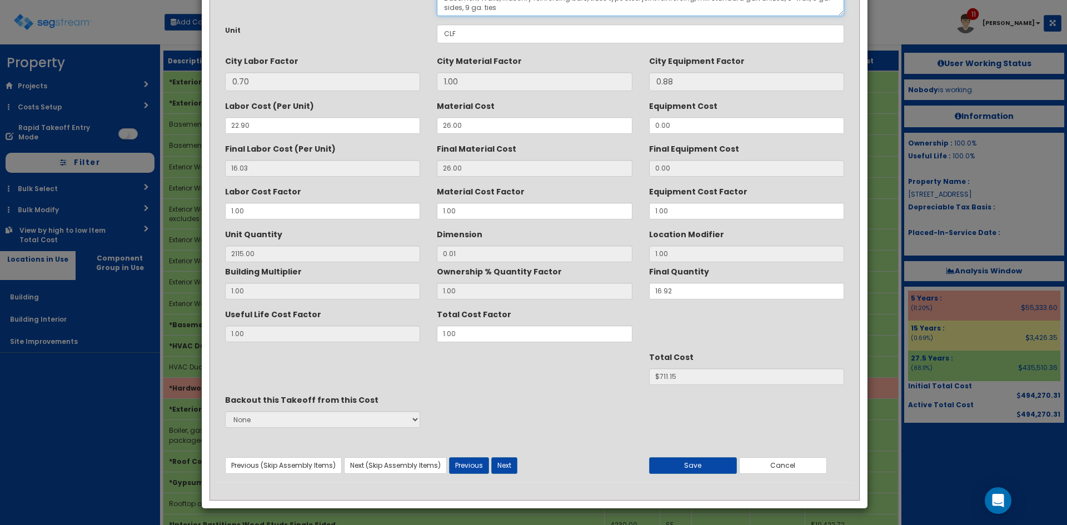
scroll to position [79, 0]
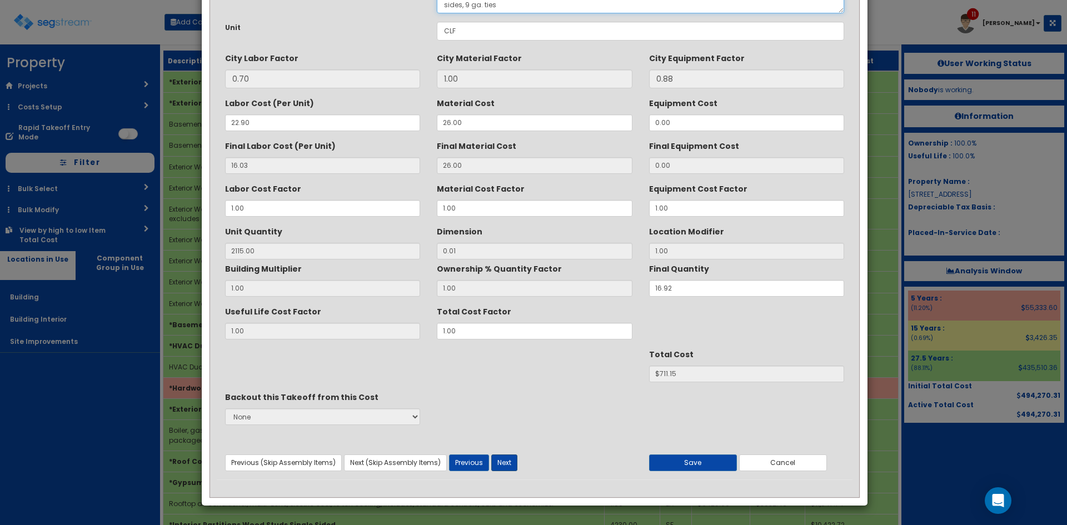
type textarea "Basement Walls, Masonry reinforcing bars, truss type steel joint reinforcing, m…"
drag, startPoint x: 501, startPoint y: 462, endPoint x: 510, endPoint y: 433, distance: 30.4
click at [501, 462] on button "Next" at bounding box center [504, 463] width 26 height 17
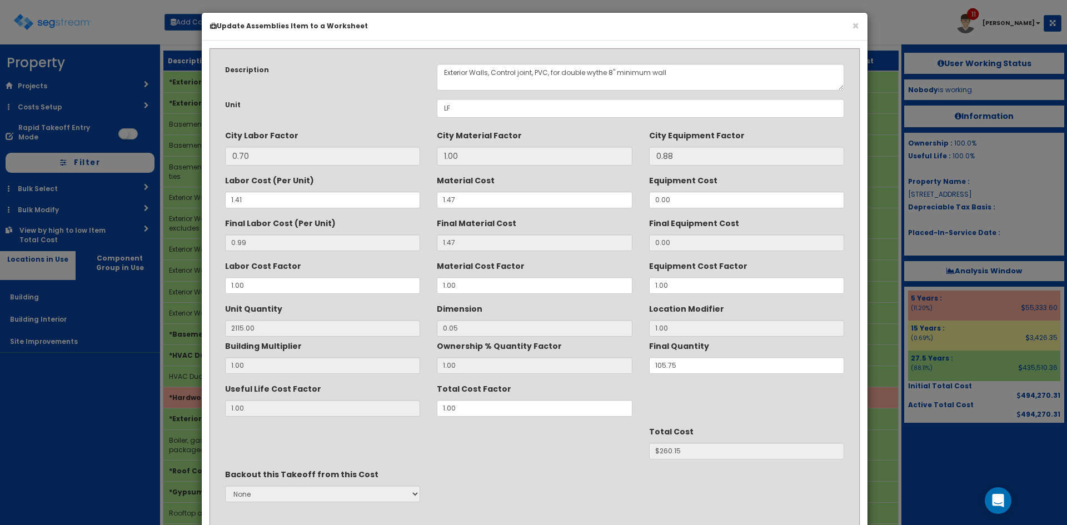
scroll to position [0, 0]
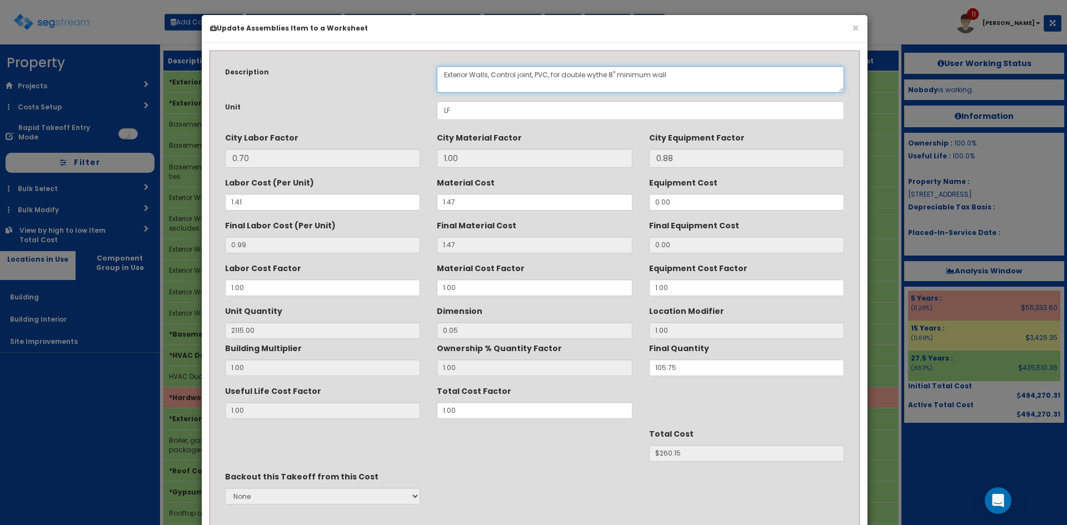
click at [456, 72] on textarea "Exterior Walls, Control joint, PVC, for double wythe 8" minimum wall" at bounding box center [640, 79] width 407 height 27
paste textarea "Basement"
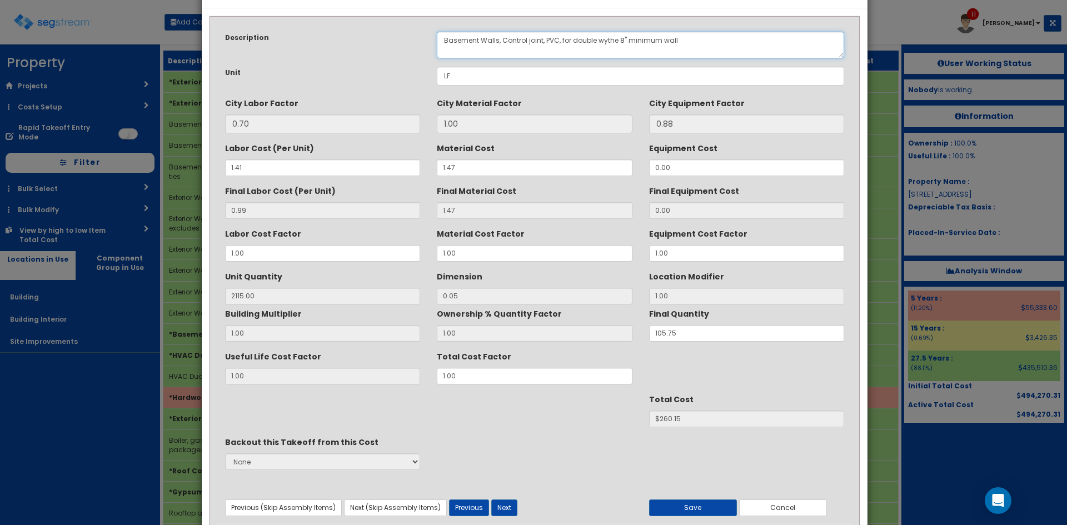
scroll to position [79, 0]
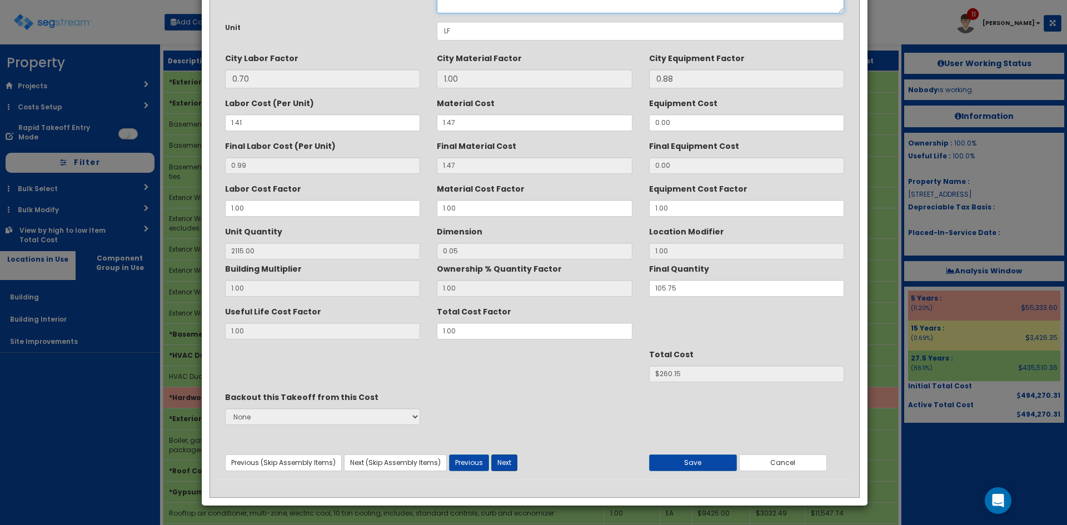
type textarea "Basement Walls, Control joint, PVC, for double wythe 8" minimum wall"
click at [509, 465] on button "Next" at bounding box center [504, 463] width 26 height 17
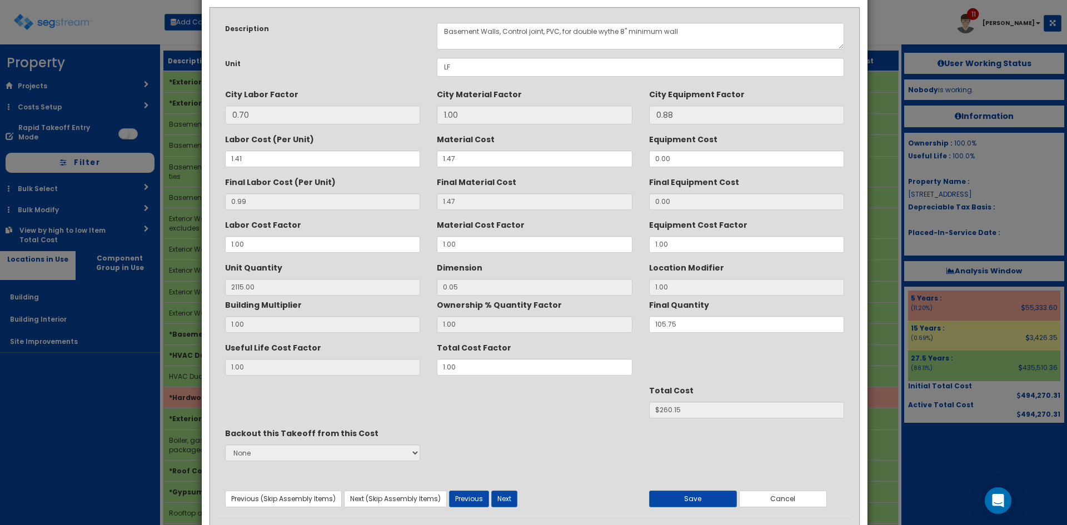
scroll to position [0, 0]
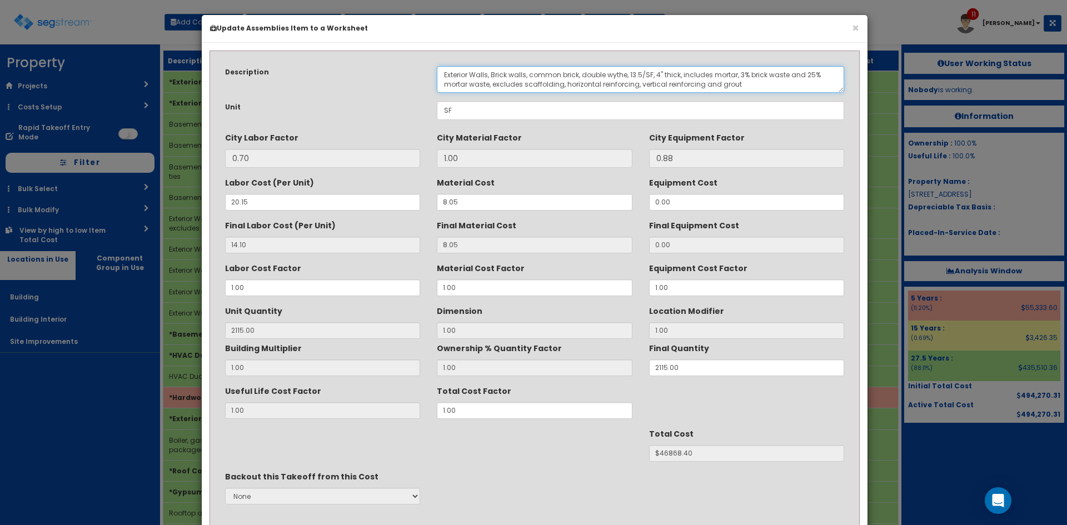
click at [459, 71] on textarea "Exterior Walls, Brick walls, common brick, double wythe, 13.5/SF, 4" thick, inc…" at bounding box center [640, 79] width 407 height 27
paste textarea "Basement"
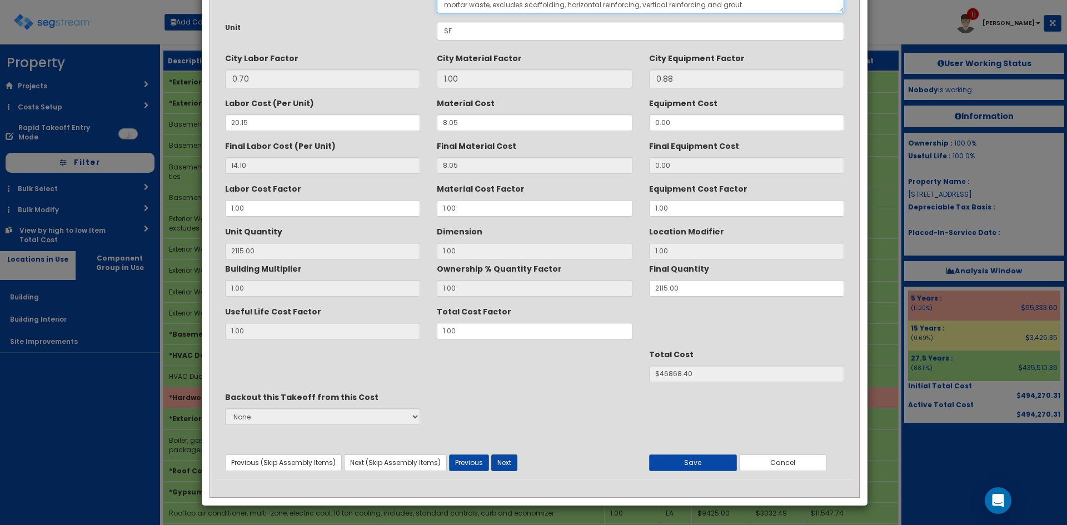
type textarea "Basement Walls, Brick walls, common brick, double wythe, 13.5/SF, 4" thick, inc…"
click at [507, 464] on button "Next" at bounding box center [504, 463] width 26 height 17
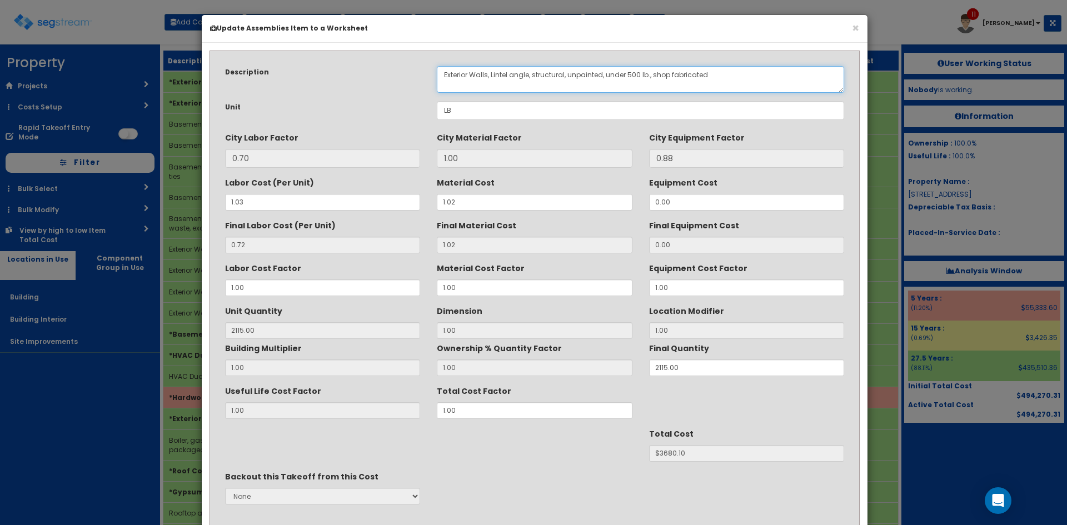
click at [461, 73] on textarea "Exterior Walls, Lintel angle, structural, unpainted, under 500 lb., shop fabric…" at bounding box center [640, 79] width 407 height 27
paste textarea "Basement"
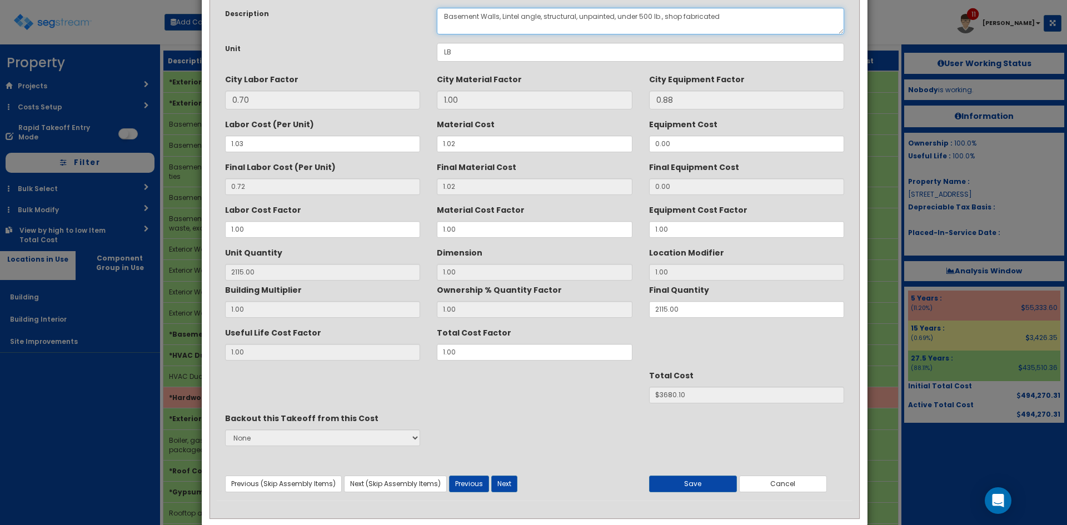
scroll to position [79, 0]
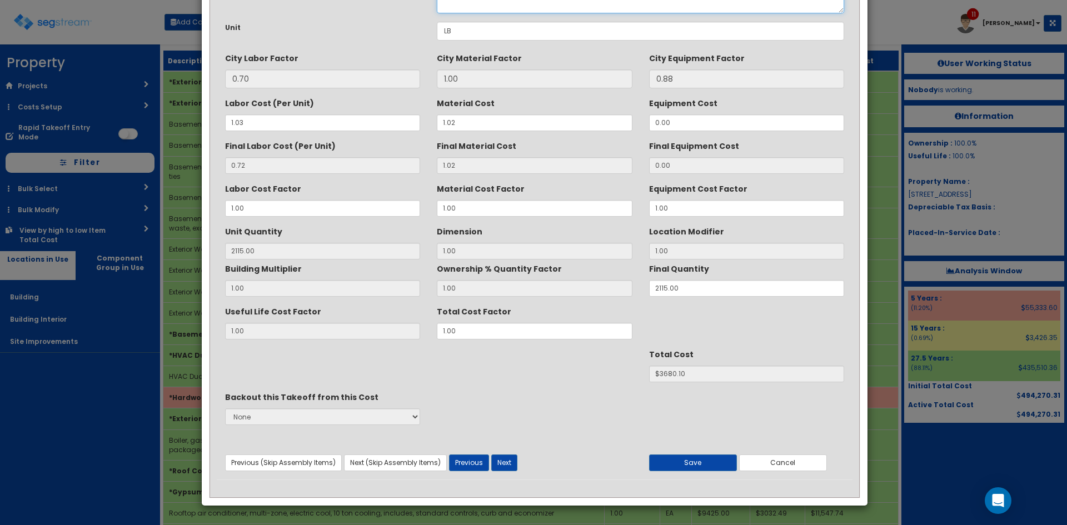
type textarea "Basement Walls, Lintel angle, structural, unpainted, under 500 lb., shop fabric…"
click at [498, 474] on div "Description Exterior Walls, Lintel angle, structural, unpainted, under 500 lb.,…" at bounding box center [535, 228] width 636 height 501
click at [502, 469] on button "Next" at bounding box center [504, 463] width 26 height 17
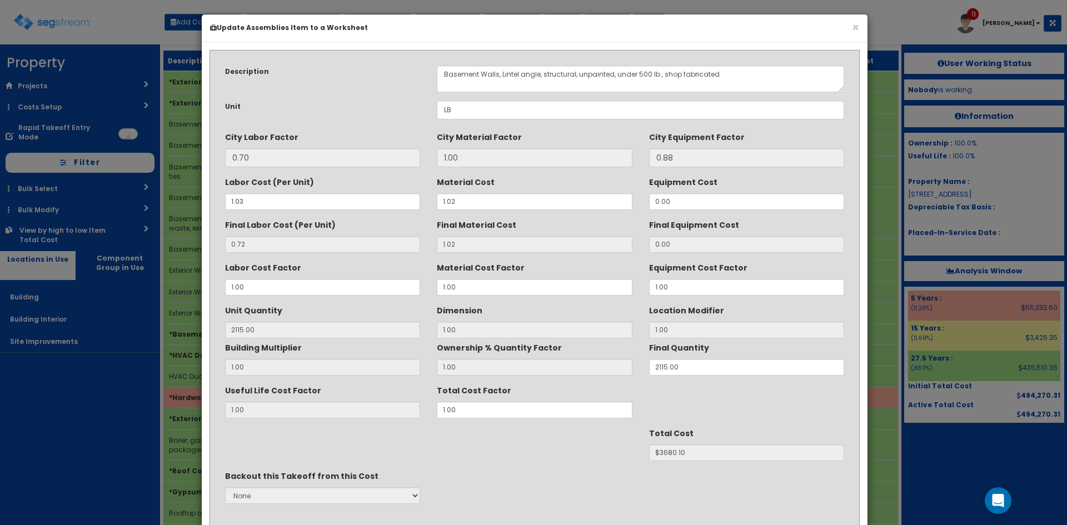
scroll to position [0, 0]
click at [458, 76] on textarea "Exterior Walls, Sheet metal [MEDICAL_DATA], aluminum, flexible, mill finish, .0…" at bounding box center [640, 79] width 407 height 27
paste textarea "Basement"
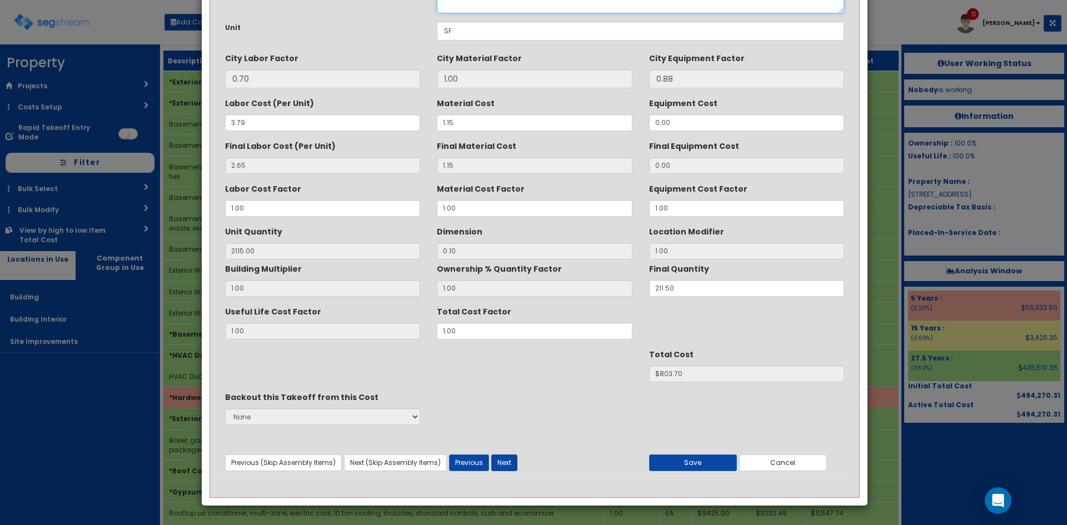
type textarea "Basement Walls, Sheet metal [MEDICAL_DATA], aluminum, flexible, mill finish, .0…"
click at [511, 465] on button "Next" at bounding box center [504, 463] width 26 height 17
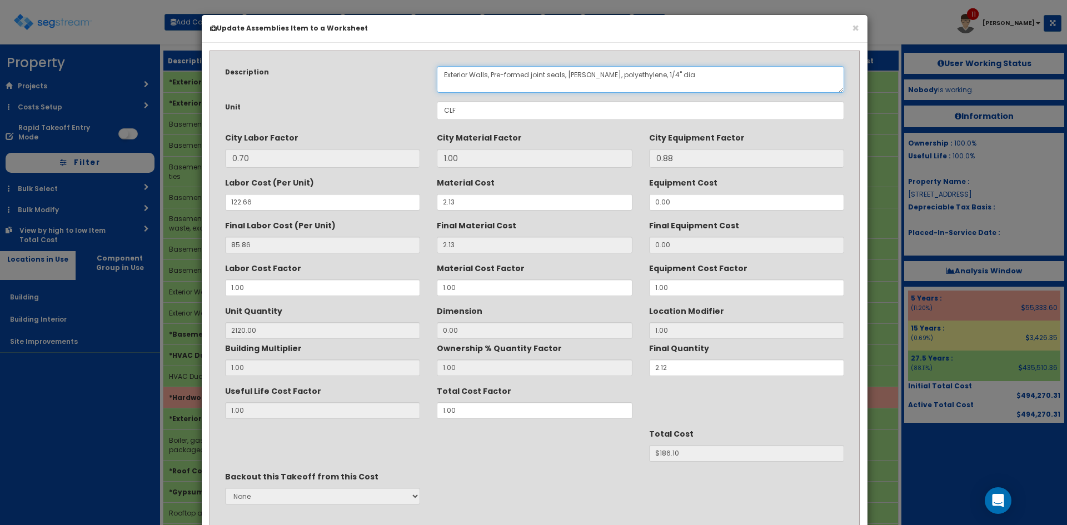
click at [463, 75] on textarea "Exterior Walls, Pre-formed joint seals, [PERSON_NAME], polyethylene, 1/4" dia" at bounding box center [640, 79] width 407 height 27
paste textarea "Basement"
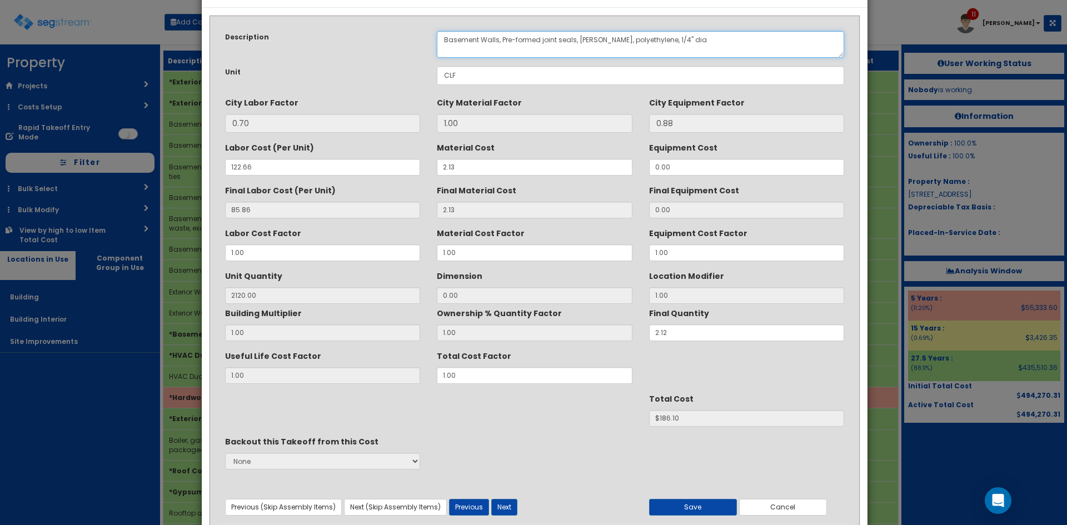
scroll to position [79, 0]
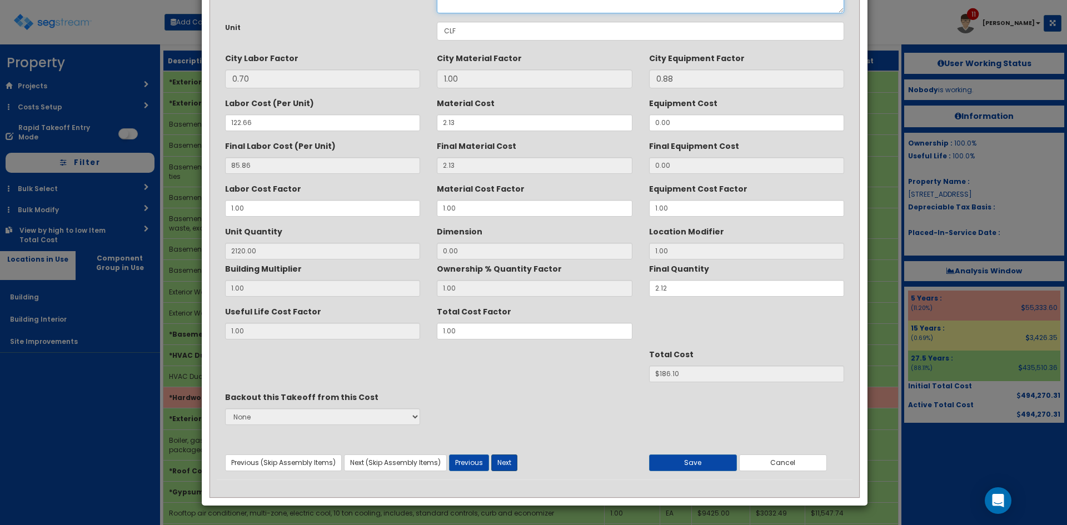
type textarea "Basement Walls, Pre-formed joint seals, [PERSON_NAME], polyethylene, 1/4" dia"
click at [503, 463] on button "Next" at bounding box center [504, 463] width 26 height 17
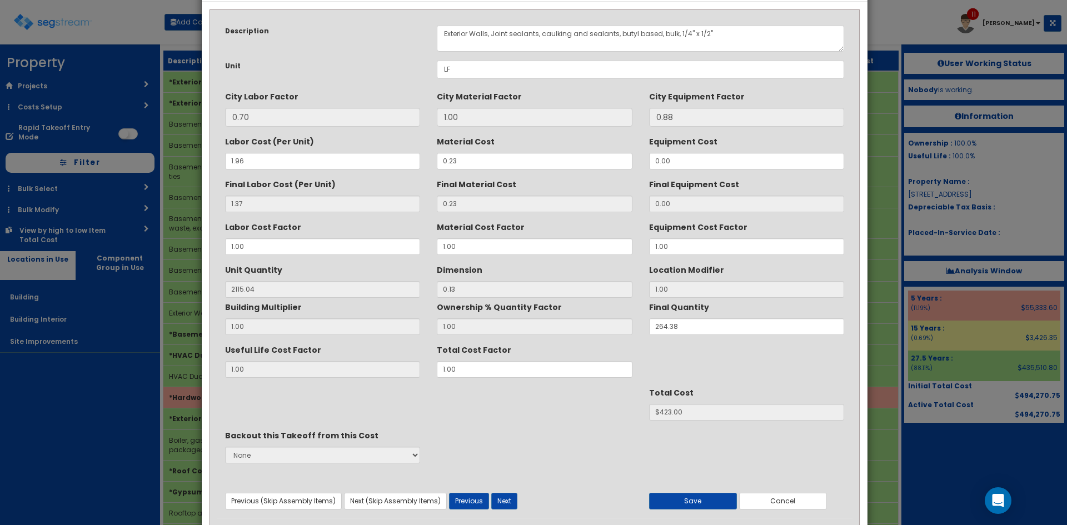
scroll to position [0, 0]
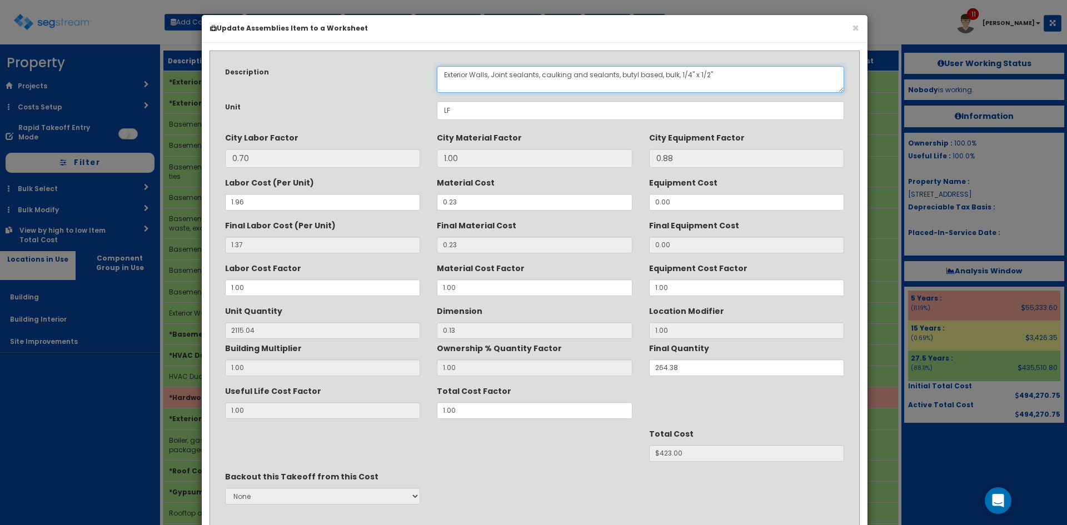
click at [460, 74] on textarea "Exterior Walls, Joint sealants, caulking and sealants, butyl based, bulk, 1/4" …" at bounding box center [640, 79] width 407 height 27
paste textarea "Basement"
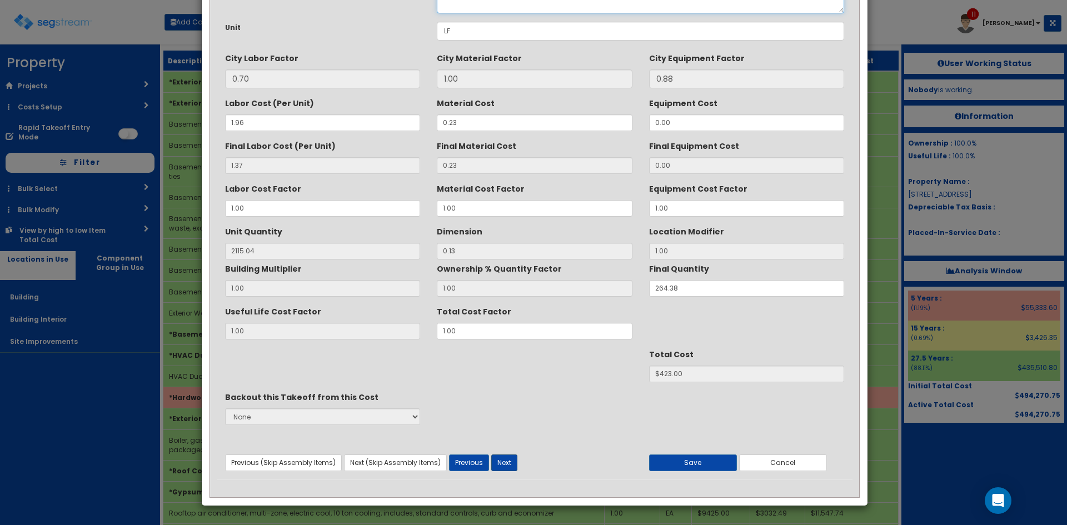
type textarea "Basement Walls, Joint sealants, caulking and sealants, butyl based, bulk, 1/4" …"
click at [508, 459] on button "Next" at bounding box center [504, 463] width 26 height 17
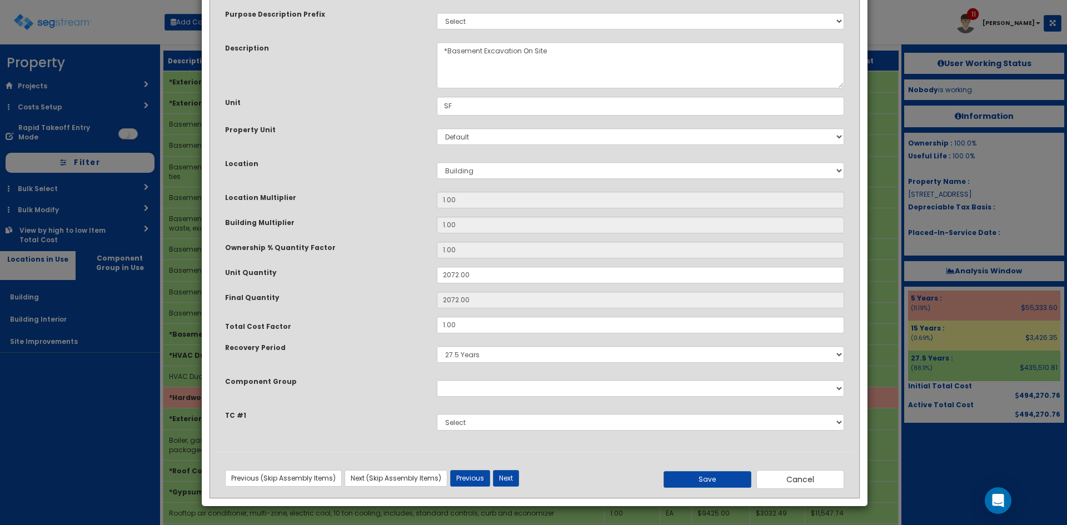
scroll to position [58, 0]
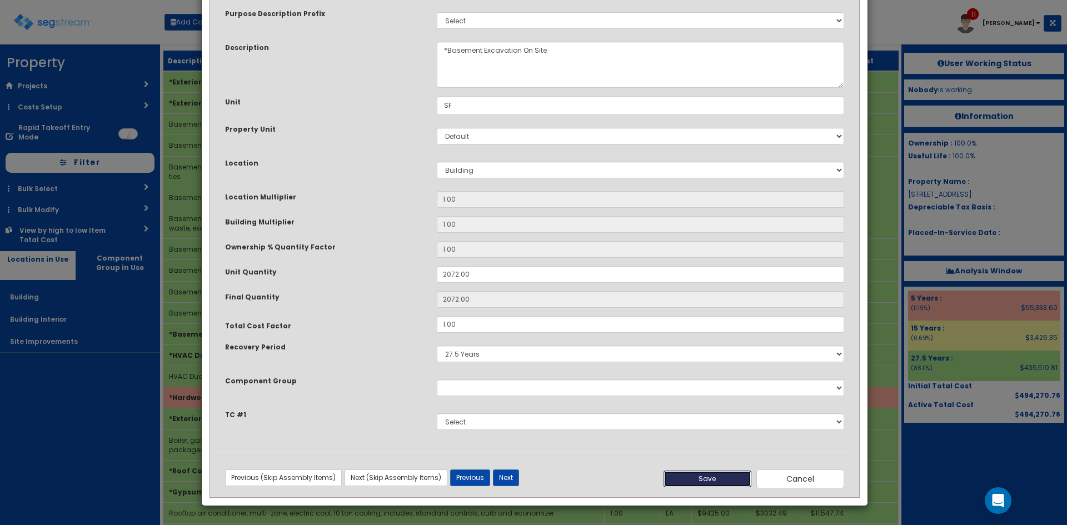
click at [721, 473] on button "Save" at bounding box center [707, 479] width 88 height 17
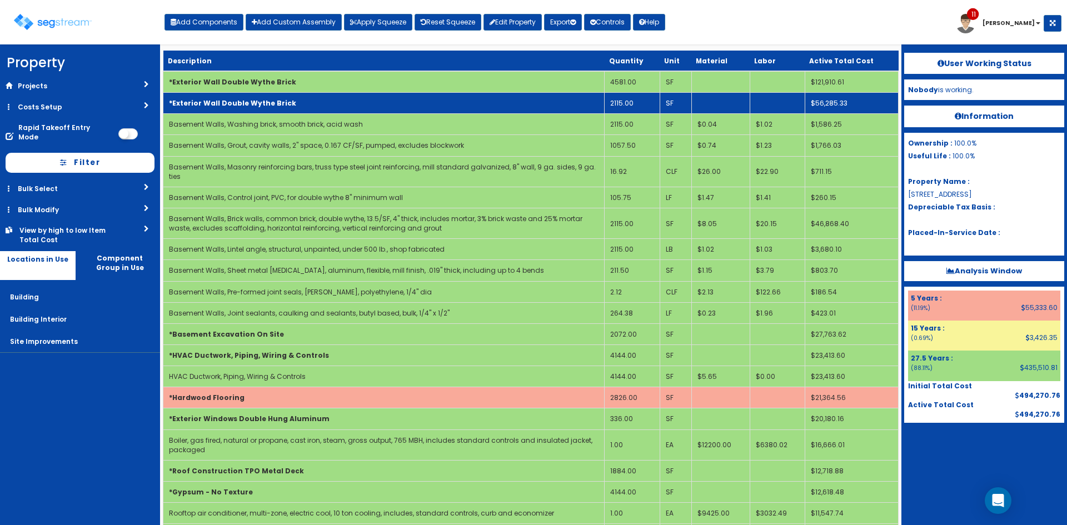
click at [249, 99] on b "*Exterior Wall Double Wythe Brick" at bounding box center [232, 102] width 127 height 9
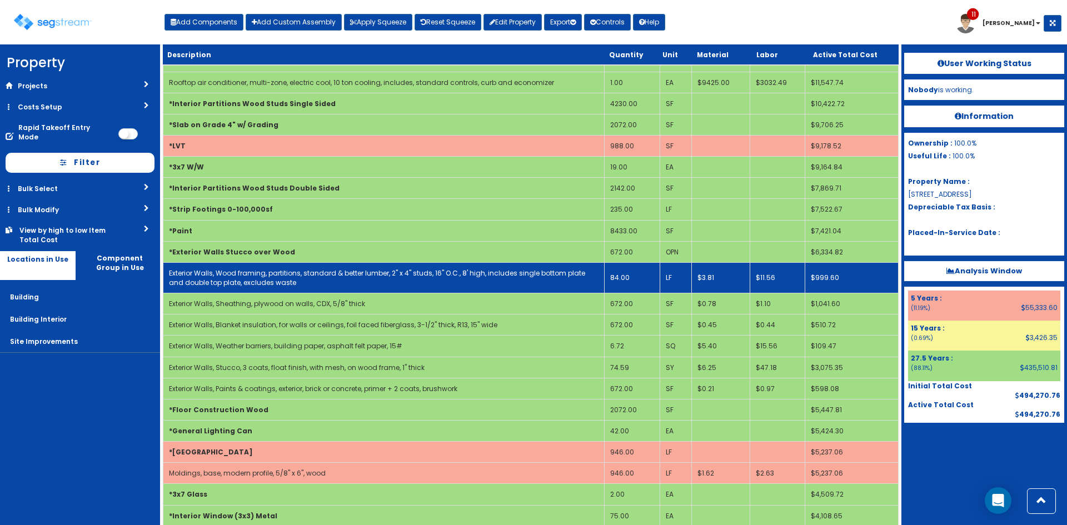
scroll to position [222, 0]
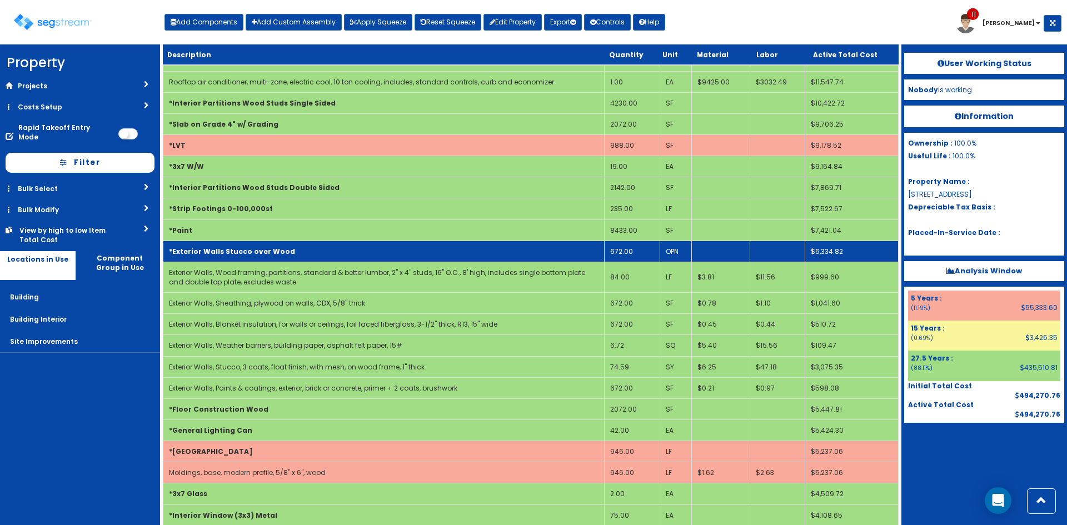
click at [332, 257] on td "*Exterior Walls Stucco over Wood" at bounding box center [383, 251] width 441 height 21
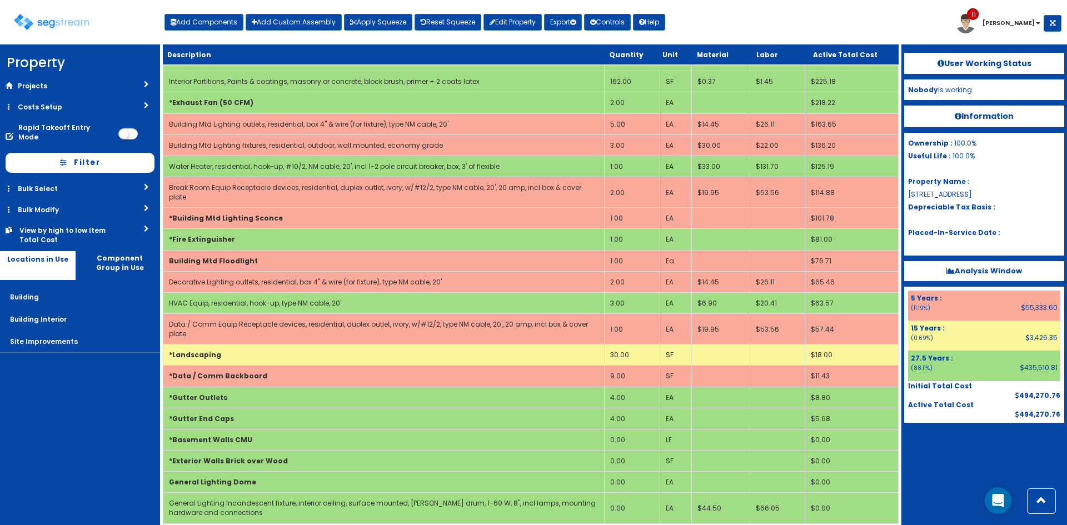
scroll to position [211, 0]
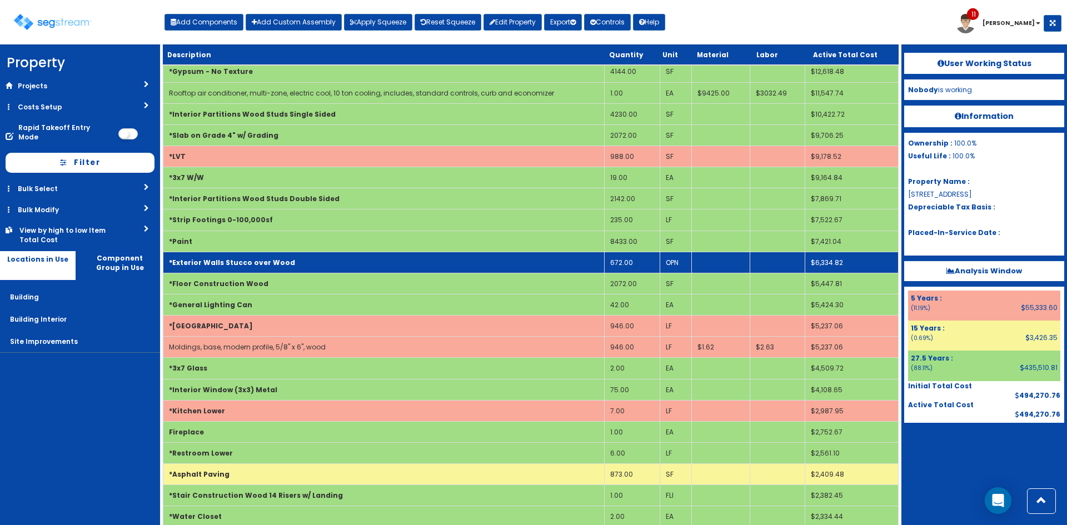
click at [352, 262] on td "*Exterior Walls Stucco over Wood" at bounding box center [383, 262] width 441 height 21
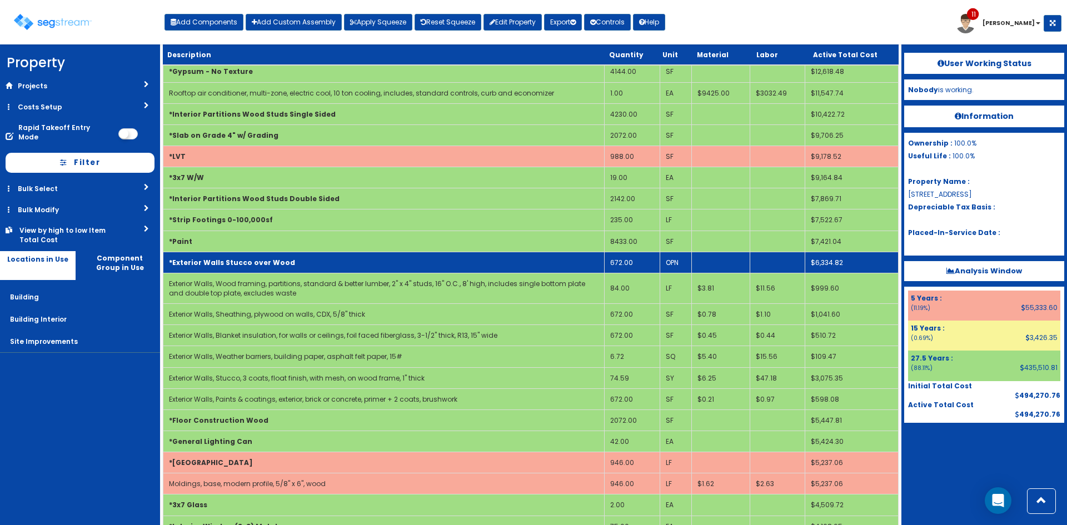
click at [352, 262] on td "*Exterior Walls Stucco over Wood" at bounding box center [383, 262] width 441 height 21
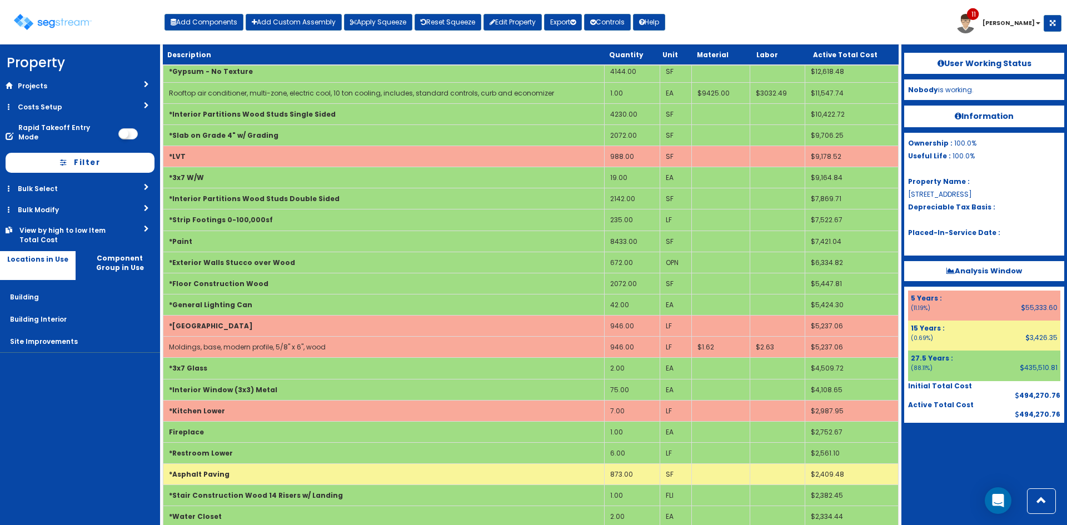
scroll to position [2264, 0]
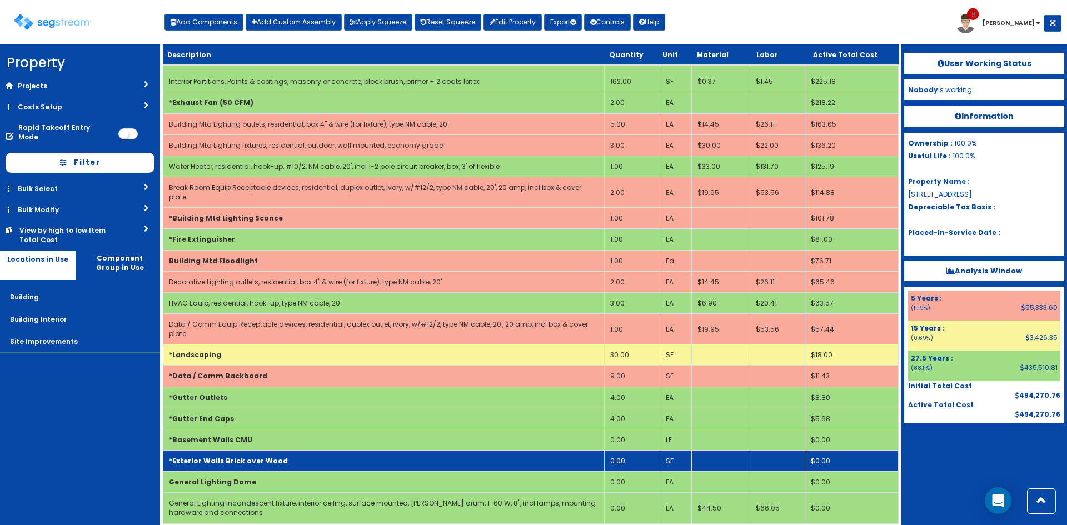
click at [269, 456] on b "*Exterior Walls Brick over Wood" at bounding box center [228, 460] width 119 height 9
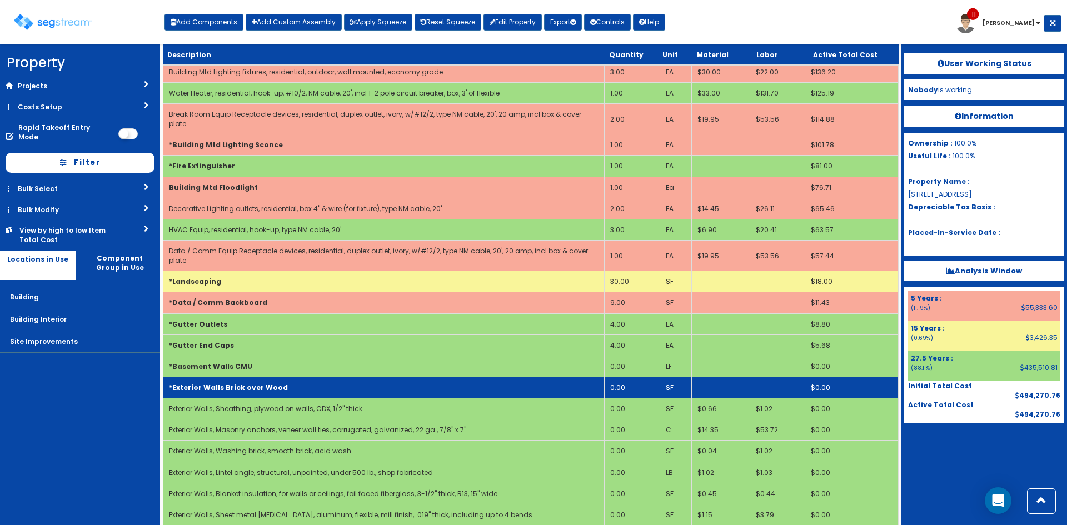
click at [292, 379] on td "*Exterior Walls Brick over Wood" at bounding box center [383, 387] width 441 height 21
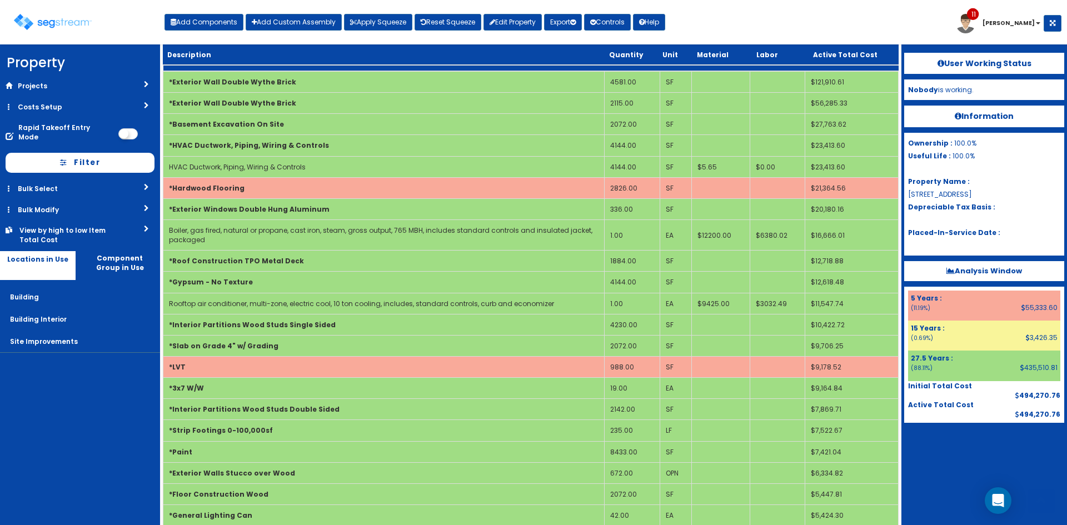
scroll to position [1386, 0]
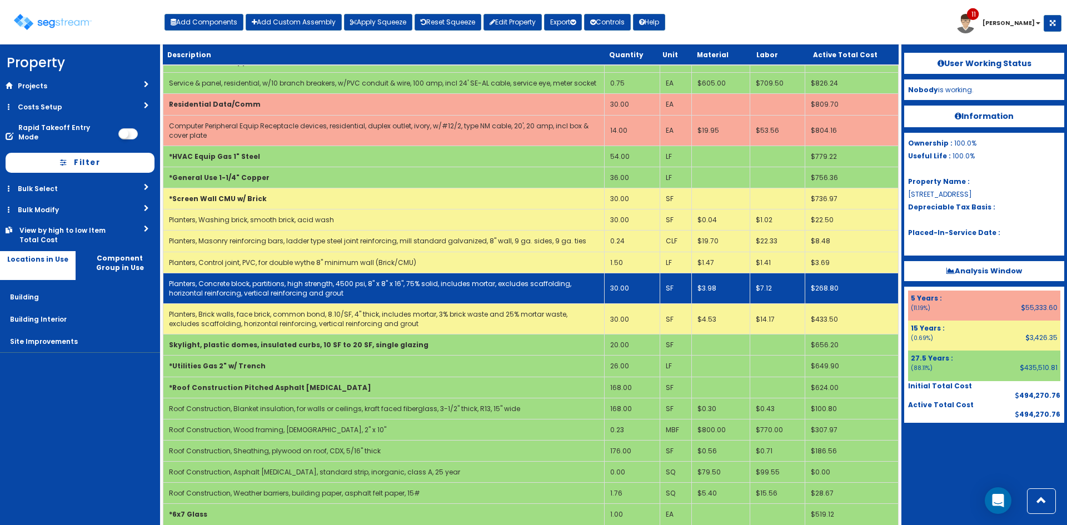
click at [621, 293] on td "30.00" at bounding box center [632, 288] width 55 height 31
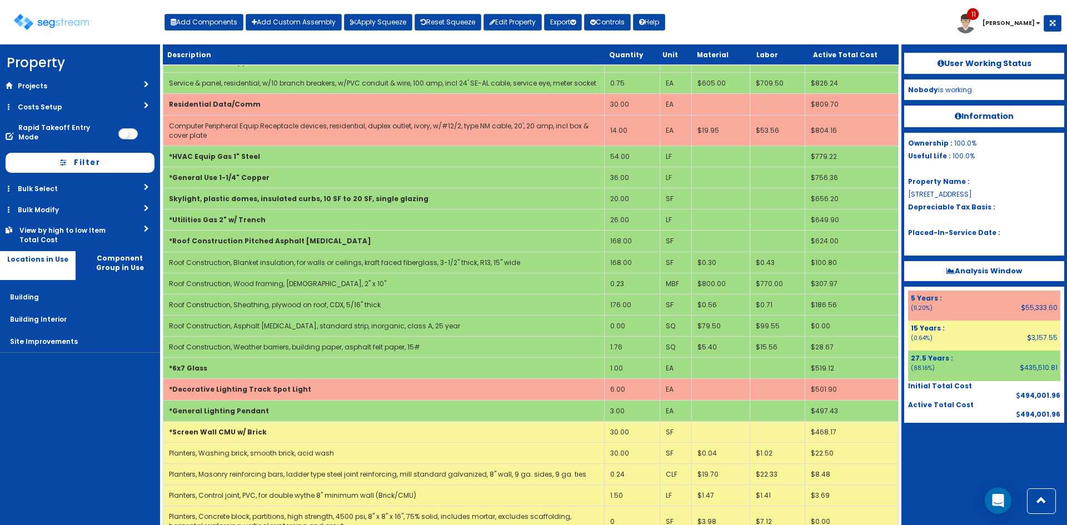
scroll to position [0, 0]
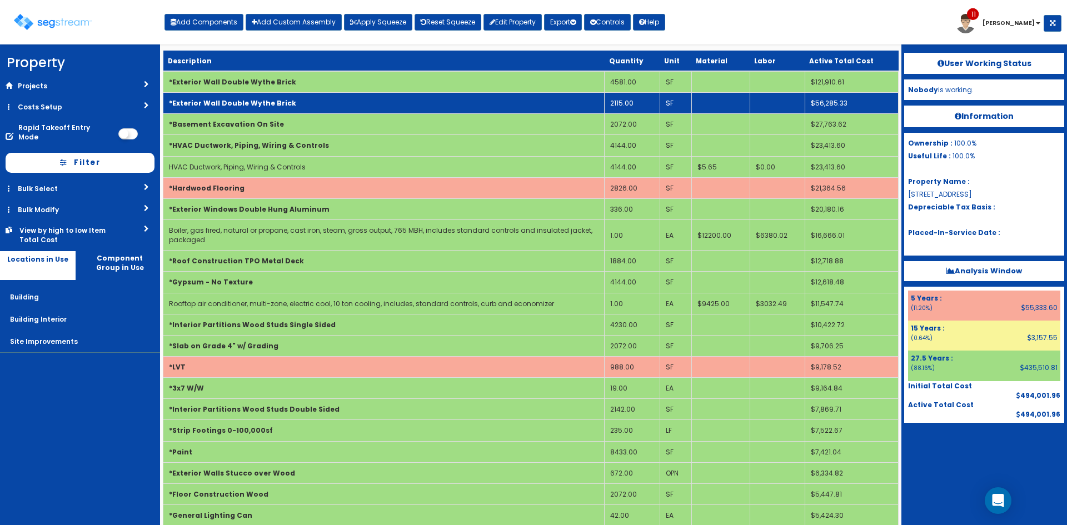
click at [566, 105] on td "*Exterior Wall Double Wythe Brick" at bounding box center [383, 103] width 441 height 21
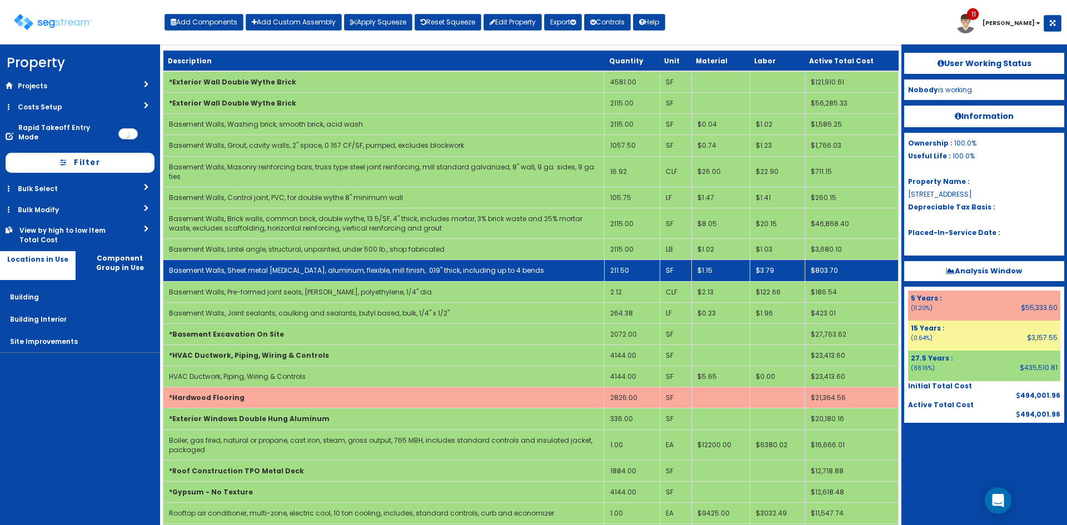
click at [635, 262] on td "211.50" at bounding box center [632, 270] width 55 height 21
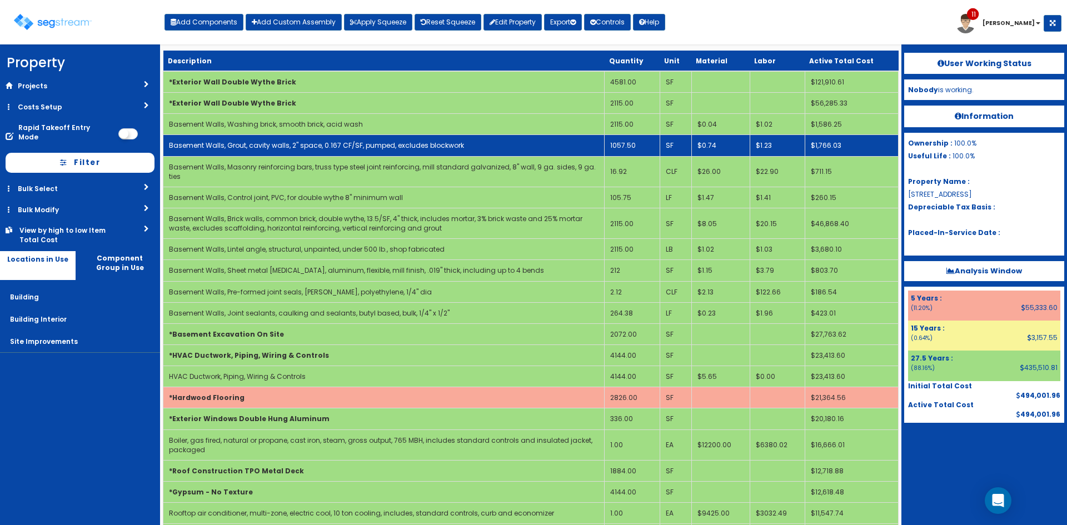
click at [638, 147] on td "1057.50" at bounding box center [632, 145] width 55 height 21
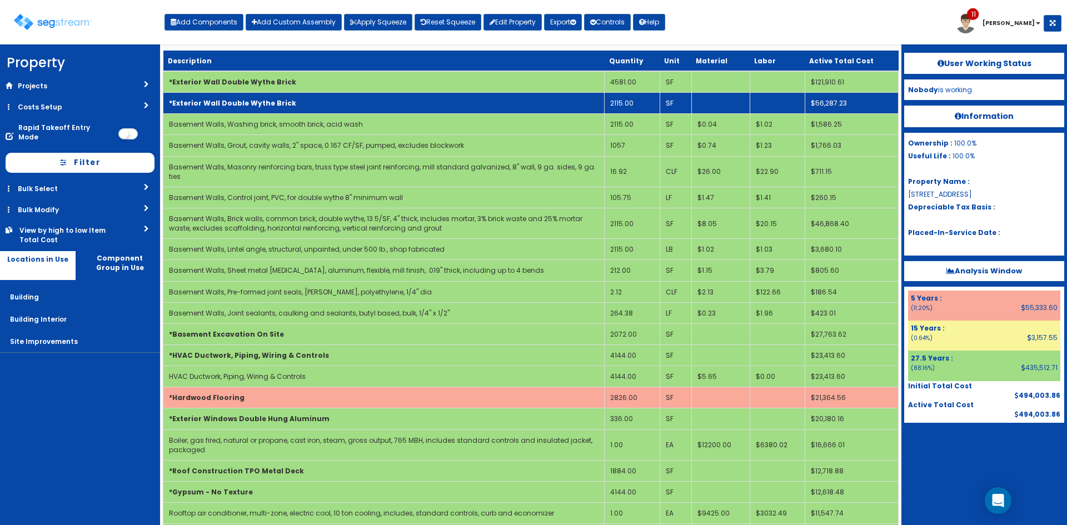
click at [383, 106] on td "*Exterior Wall Double Wythe Brick" at bounding box center [383, 103] width 441 height 21
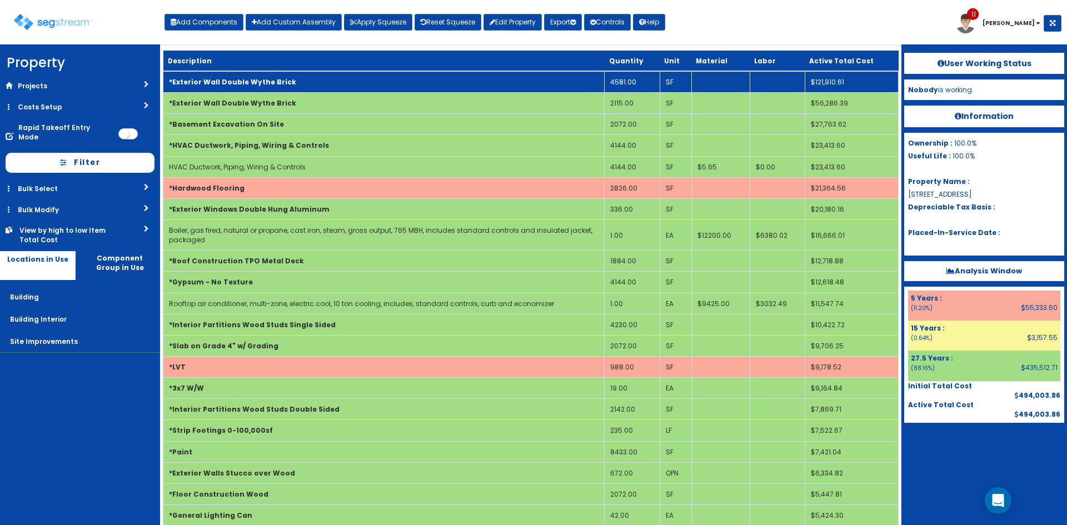
click at [388, 86] on td "*Exterior Wall Double Wythe Brick" at bounding box center [383, 82] width 441 height 22
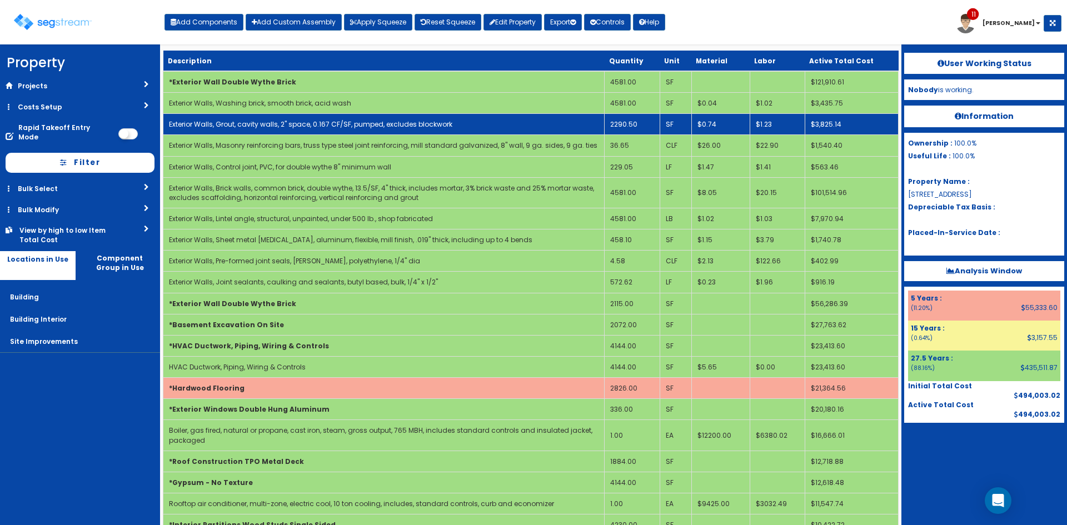
click at [632, 129] on td "2290.50" at bounding box center [632, 124] width 55 height 21
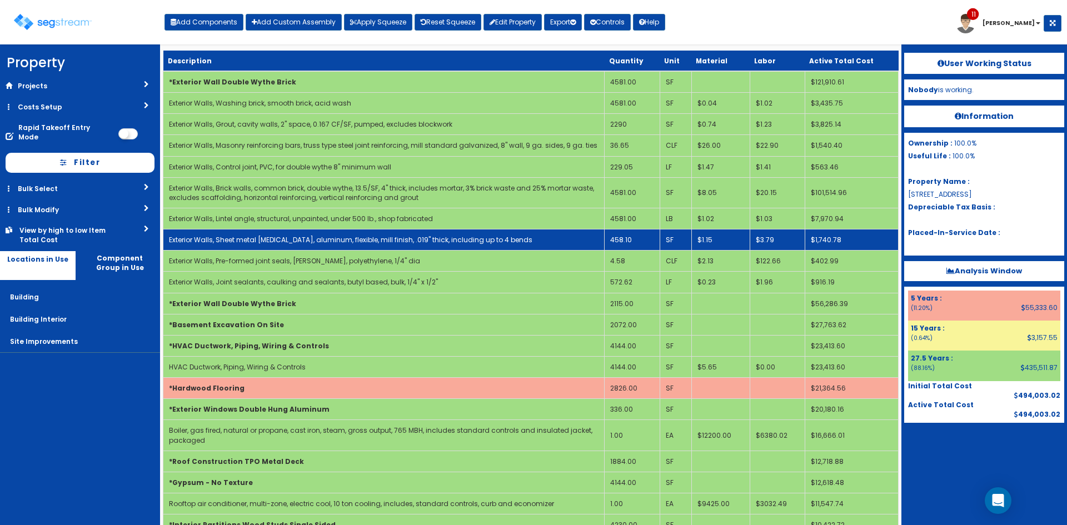
click at [645, 243] on td "458.10" at bounding box center [632, 239] width 55 height 21
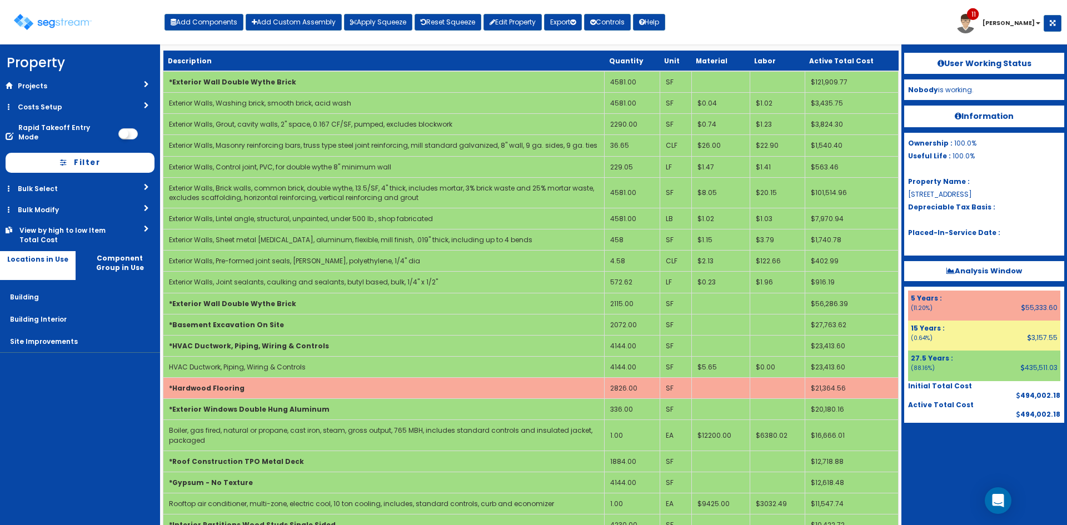
click at [91, 410] on nav "Property DB Projects Recent Properties SegStream Pro Takeoff Sheet SegStream Pr…" at bounding box center [80, 284] width 160 height 481
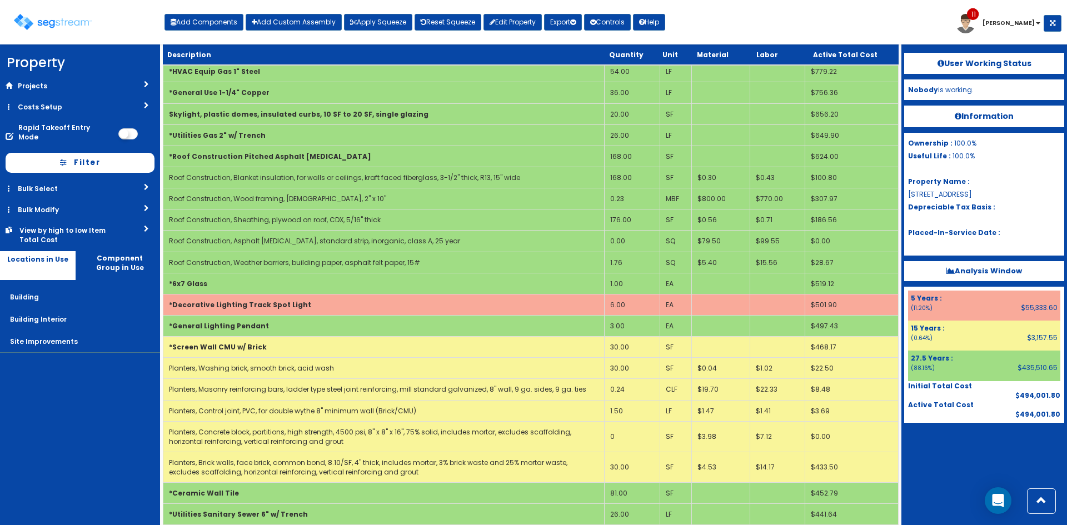
scroll to position [2326, 0]
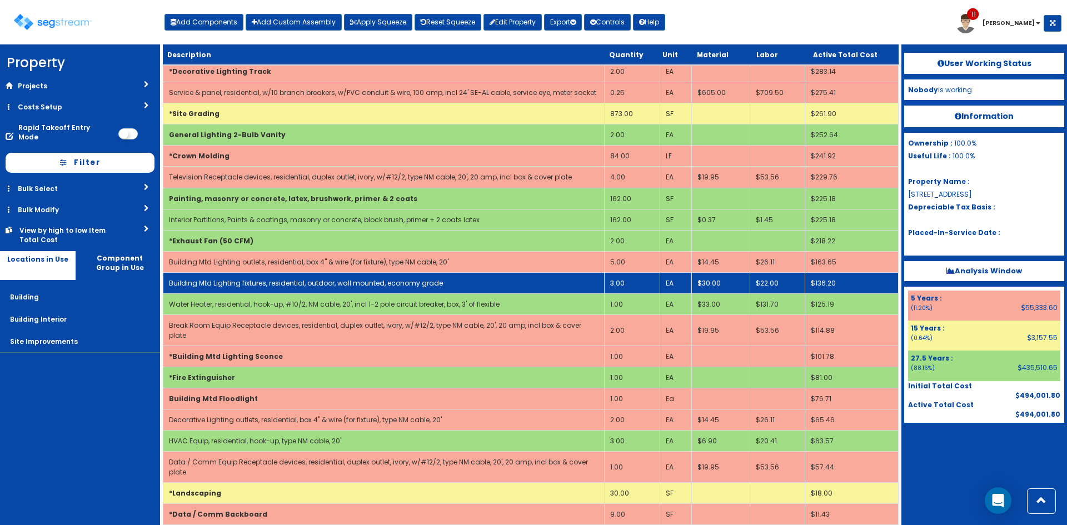
click at [437, 287] on td "Building Mtd Lighting fixtures, residential, outdoor, wall mounted, economy gra…" at bounding box center [383, 283] width 441 height 21
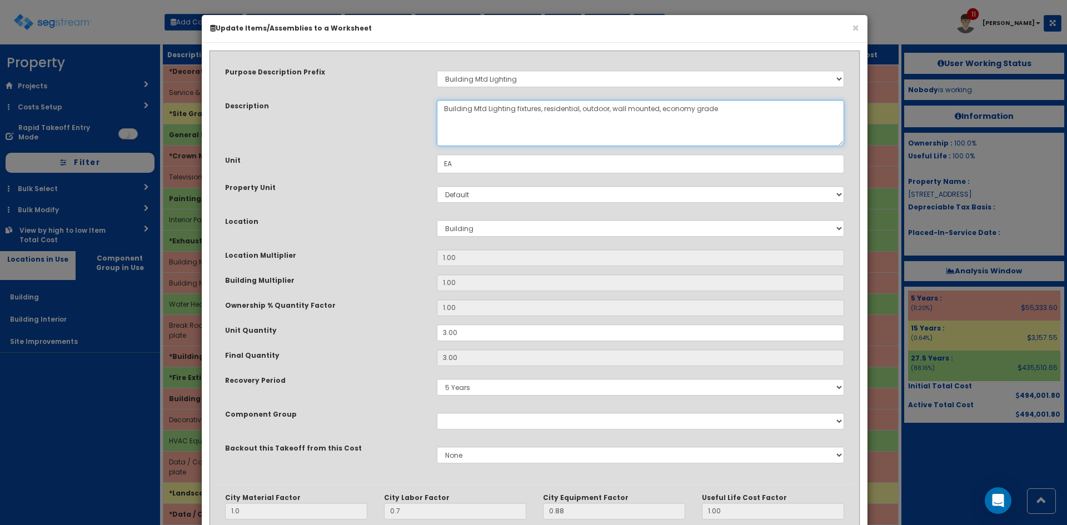
click at [611, 108] on textarea "Building Mtd Lighting fixtures, residential, outdoor, wall mounted, economy gra…" at bounding box center [640, 123] width 407 height 46
click at [585, 107] on textarea "Building Mtd Lighting fixtures, residential, outdoor, wall mounted, economy gra…" at bounding box center [640, 123] width 407 height 46
click at [590, 108] on textarea "Building Mtd Lighting fixtures, residential, outdoor, wall mounted, economy gra…" at bounding box center [640, 123] width 407 height 46
click at [625, 107] on textarea "Building Mtd Lighting fixtures, residential, outdoor, wall mounted, economy gra…" at bounding box center [640, 123] width 407 height 46
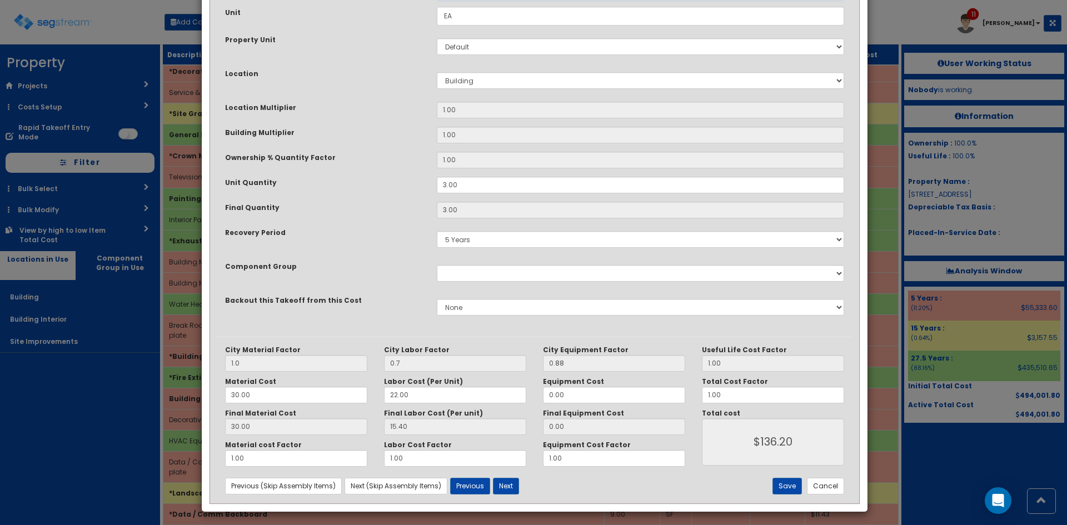
scroll to position [148, 0]
type textarea "Building Mtd Lighting fixtures, residential, outdoor, spot light, wall mounted,…"
click at [231, 398] on input "30.00" at bounding box center [296, 394] width 142 height 17
type input "130.00"
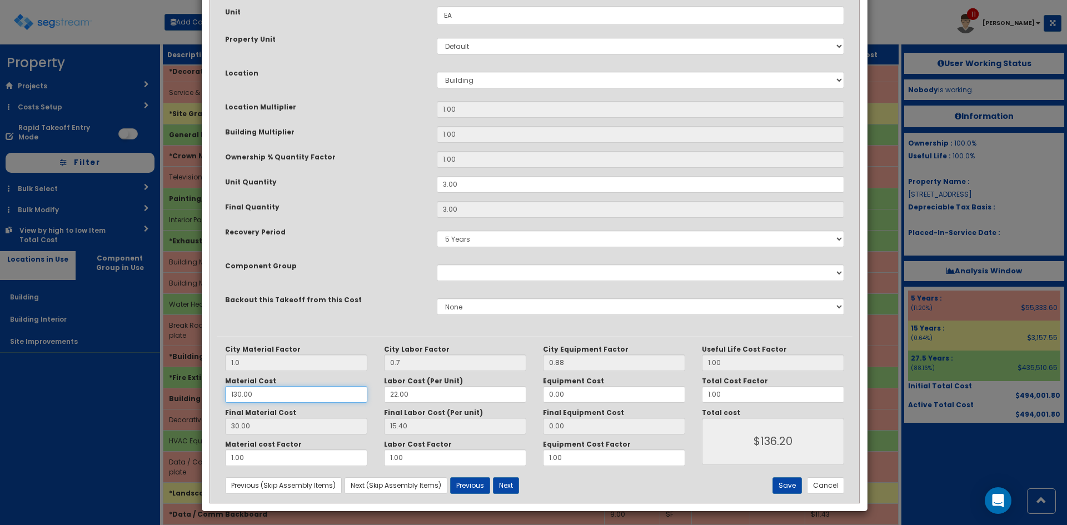
type input "$436.20"
type input "130.00"
click at [795, 486] on button "Save" at bounding box center [786, 485] width 29 height 17
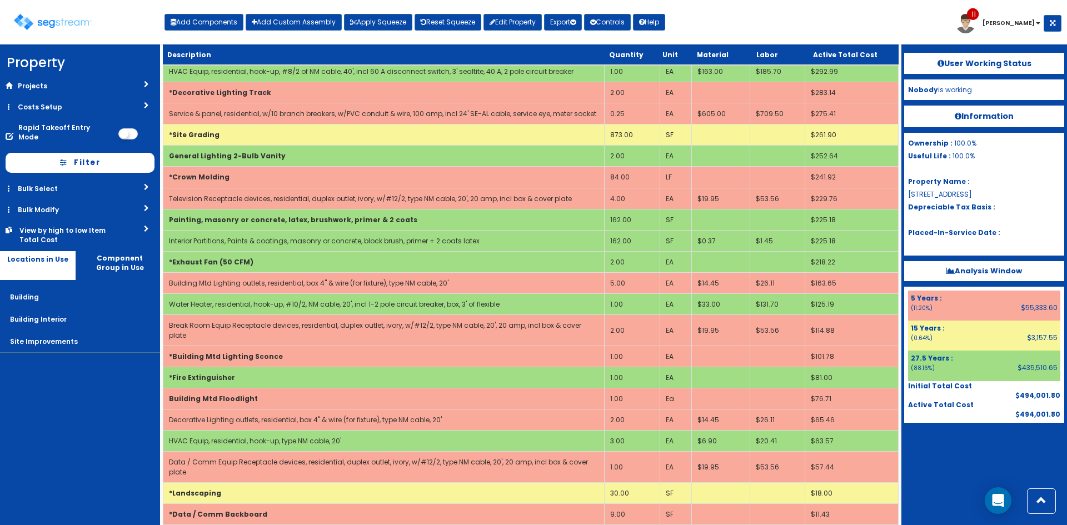
scroll to position [1923, 0]
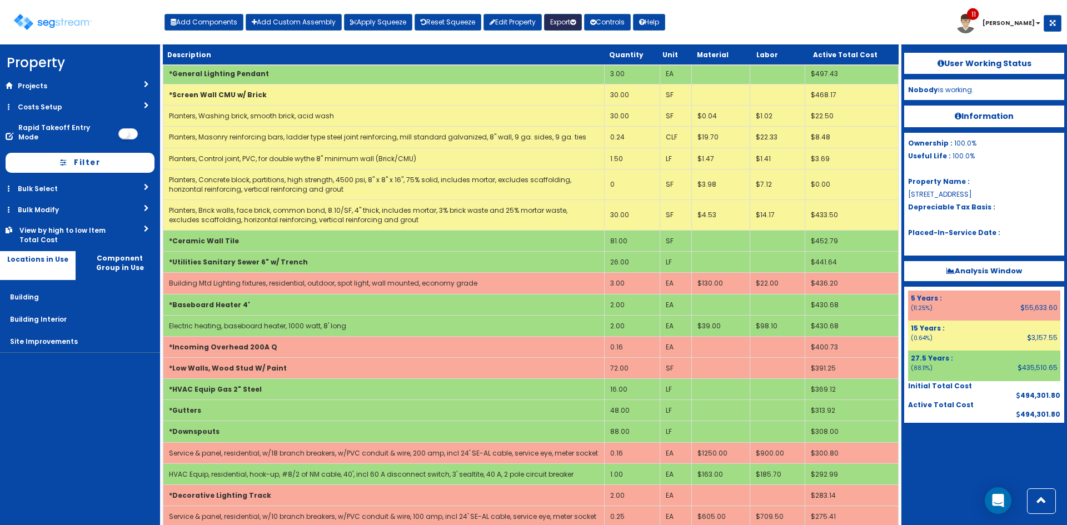
click at [562, 24] on button "Export" at bounding box center [563, 22] width 38 height 17
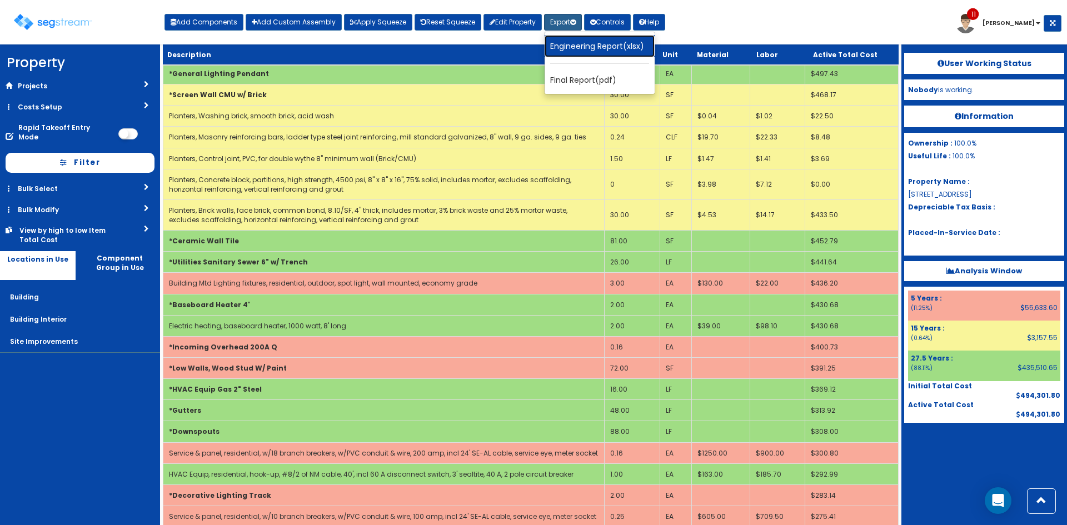
click at [564, 42] on link "Engineering Report(xlsx)" at bounding box center [600, 46] width 110 height 22
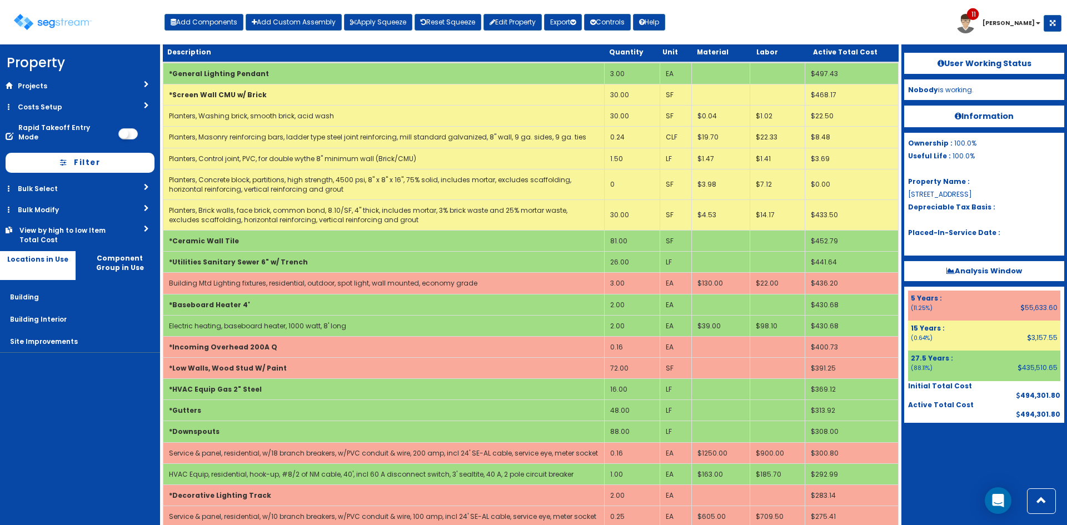
click at [909, 28] on div "Toggle navigation Add Components Add Custom Assembly Apply Squeeze Reset Squeez…" at bounding box center [534, 26] width 1056 height 36
click at [949, 461] on div at bounding box center [984, 451] width 160 height 56
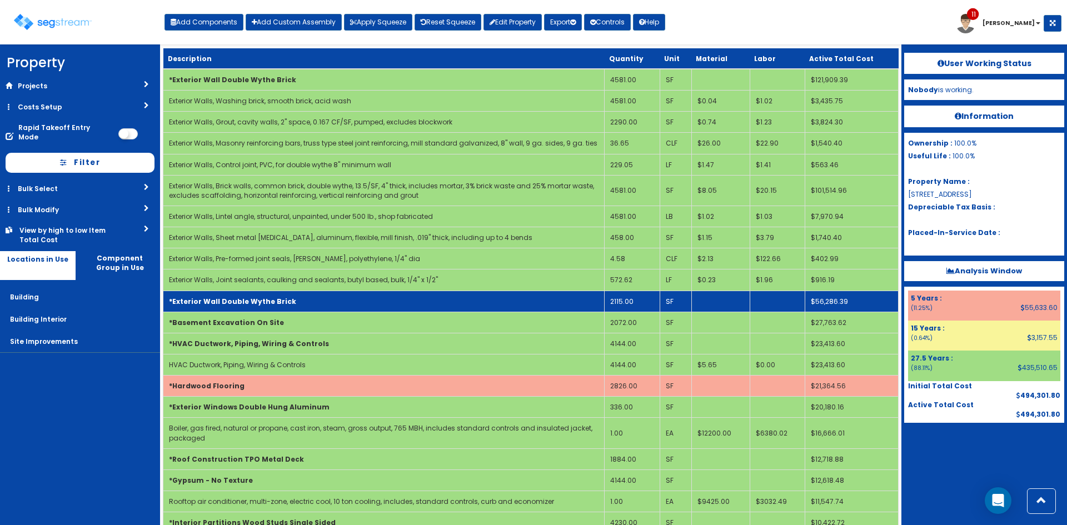
scroll to position [0, 0]
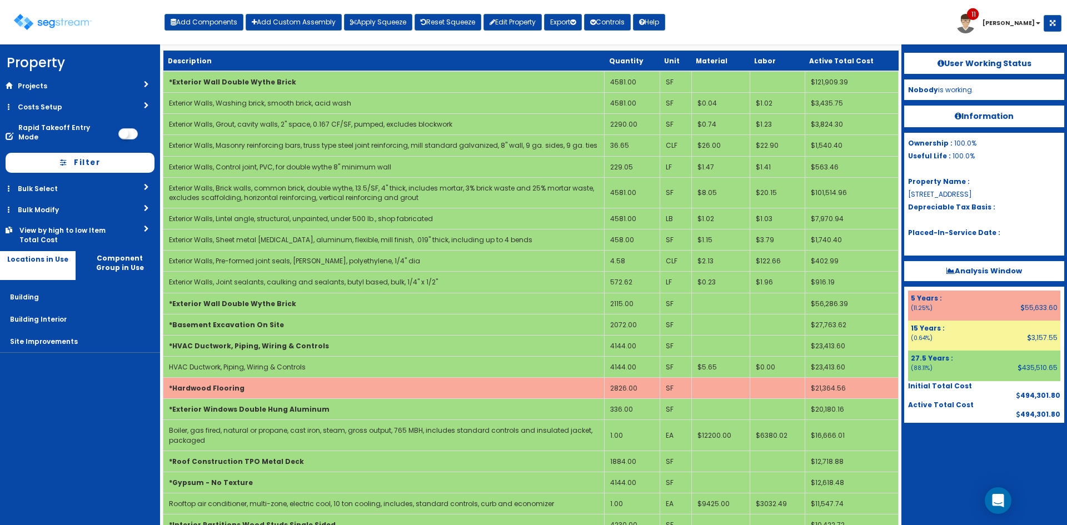
click at [752, 34] on div "Toggle navigation Add Components Add Custom Assembly Apply Squeeze Reset Squeez…" at bounding box center [534, 26] width 1056 height 36
